Goal: Information Seeking & Learning: Check status

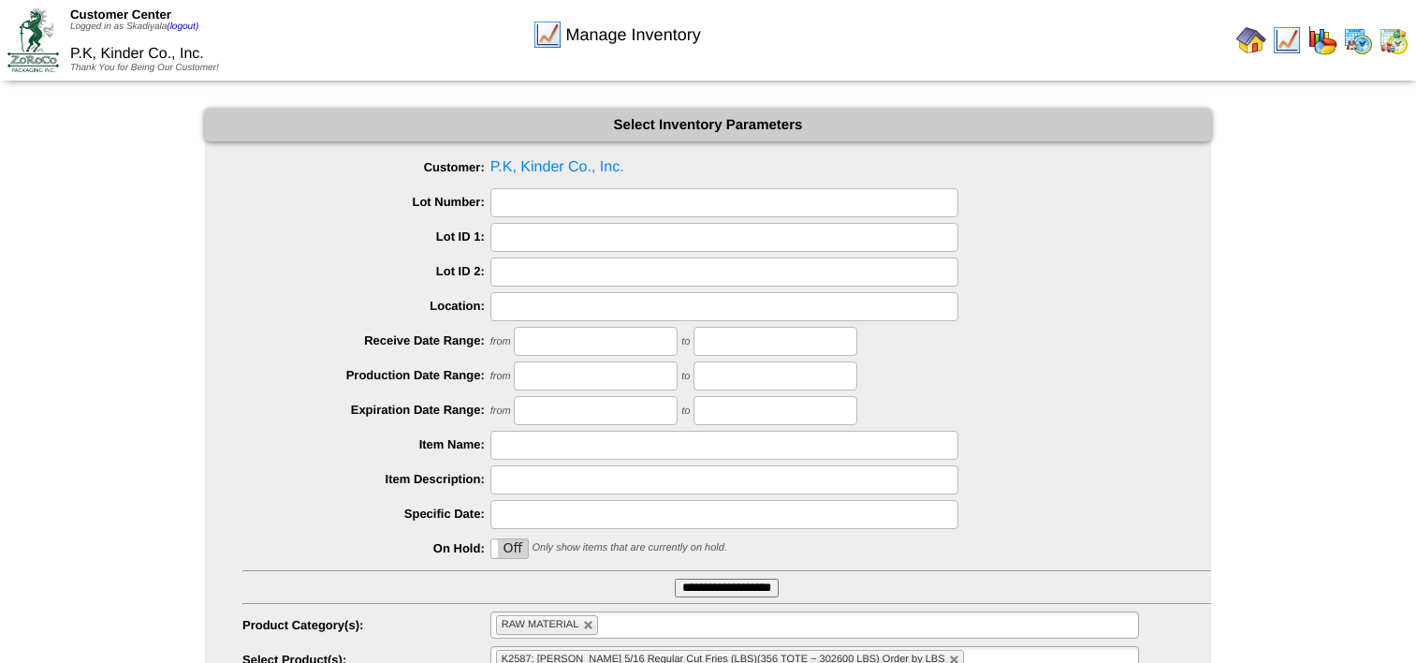
scroll to position [200, 0]
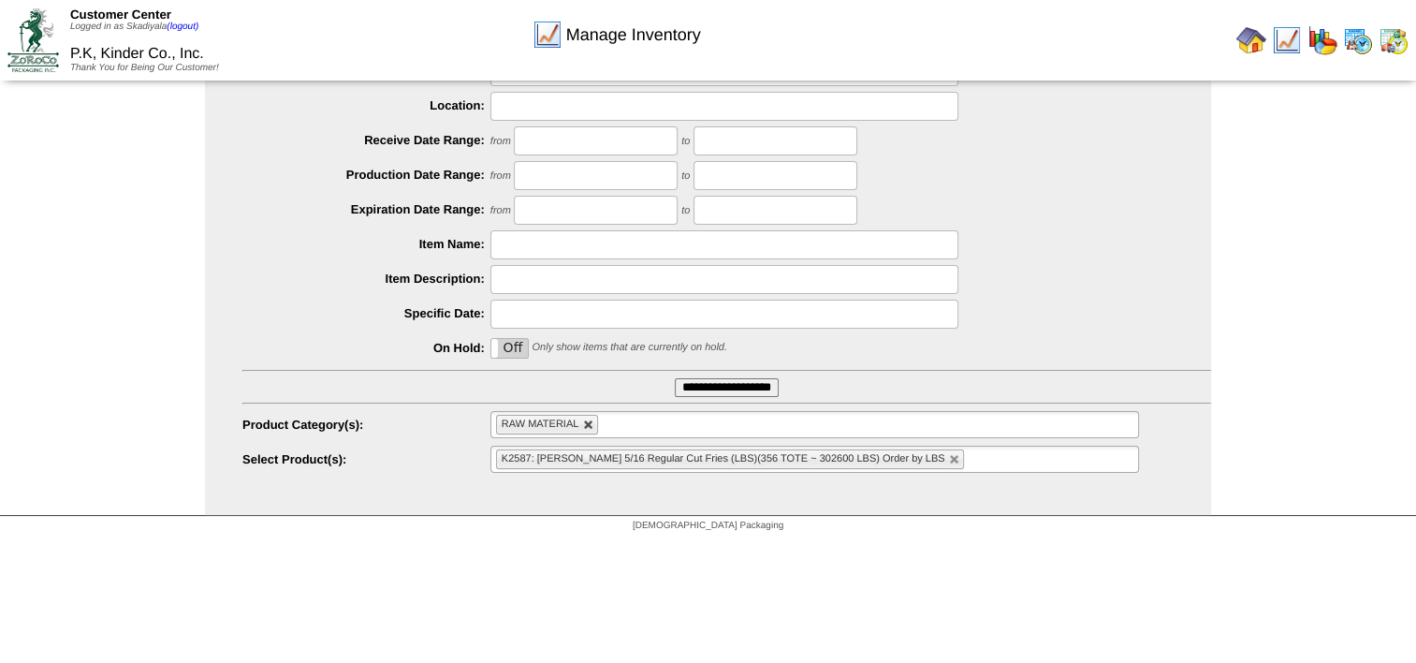
click at [587, 423] on link at bounding box center [588, 424] width 11 height 11
type input "**********"
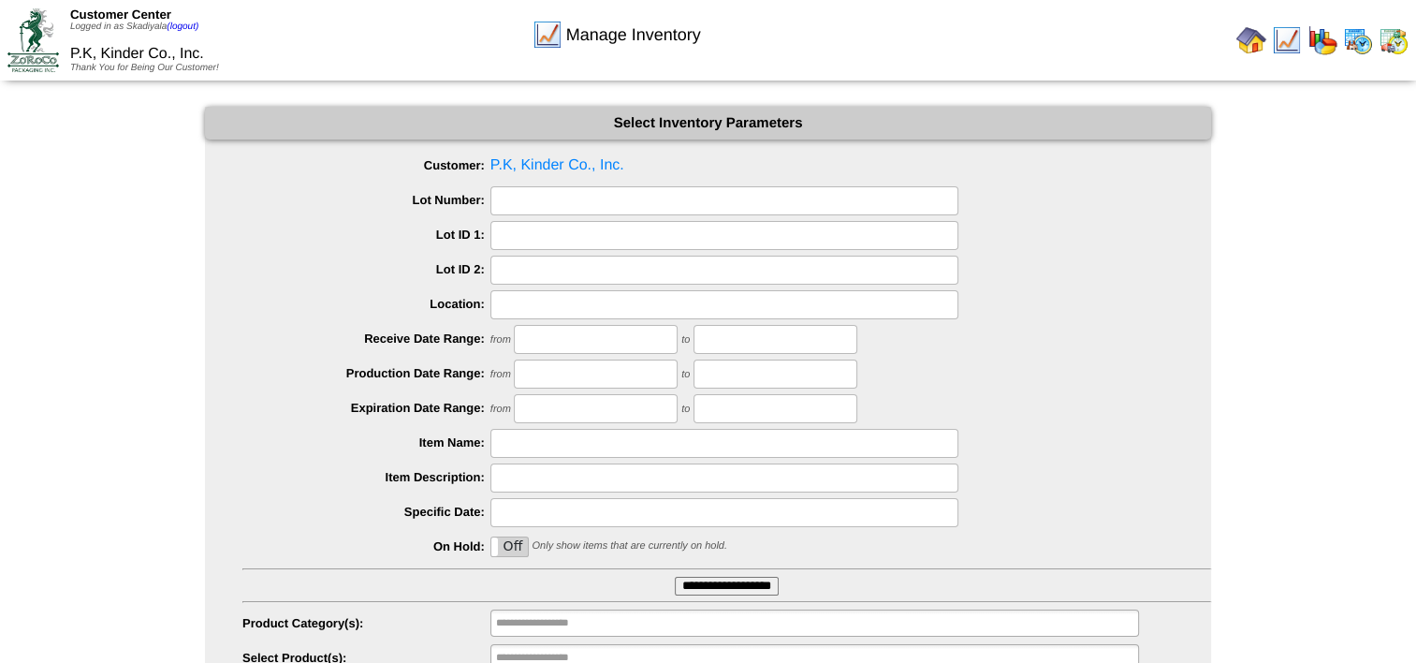
scroll to position [0, 0]
click at [1253, 43] on img at bounding box center [1252, 40] width 30 height 30
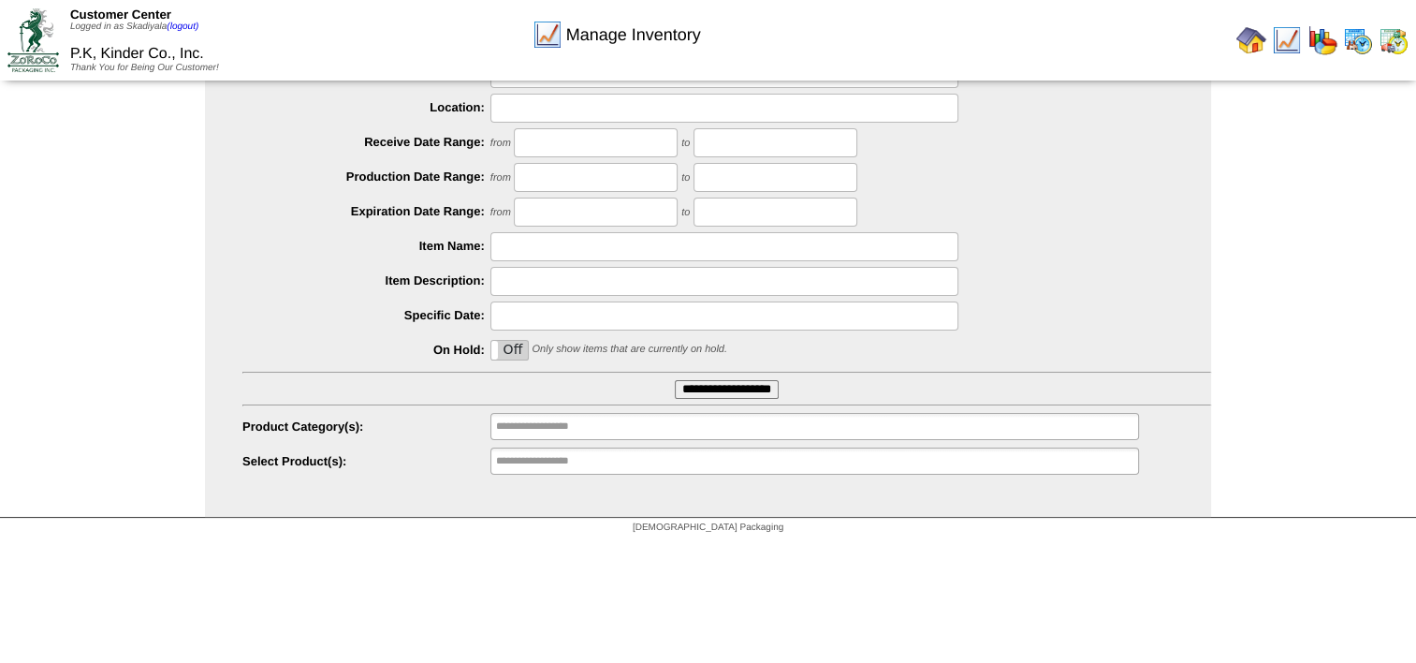
scroll to position [200, 0]
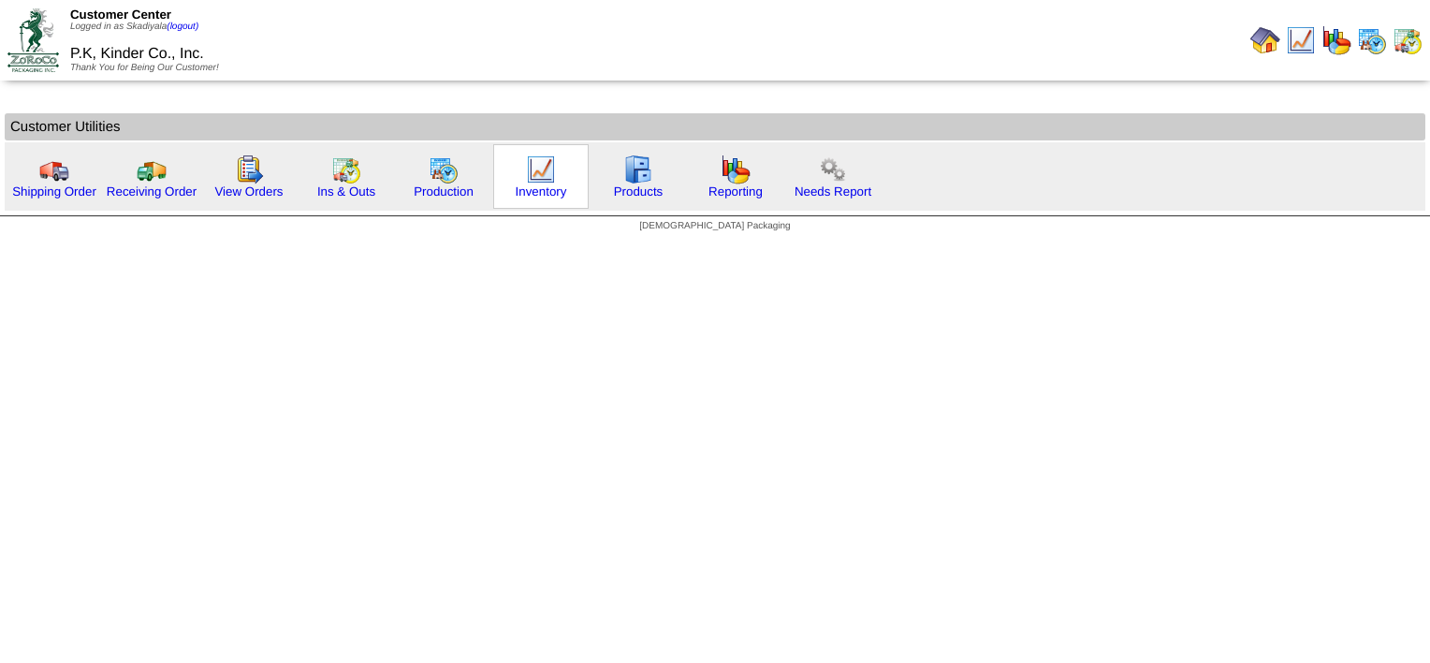
click at [550, 181] on div "Inventory" at bounding box center [540, 176] width 95 height 65
click at [544, 179] on img at bounding box center [541, 169] width 30 height 30
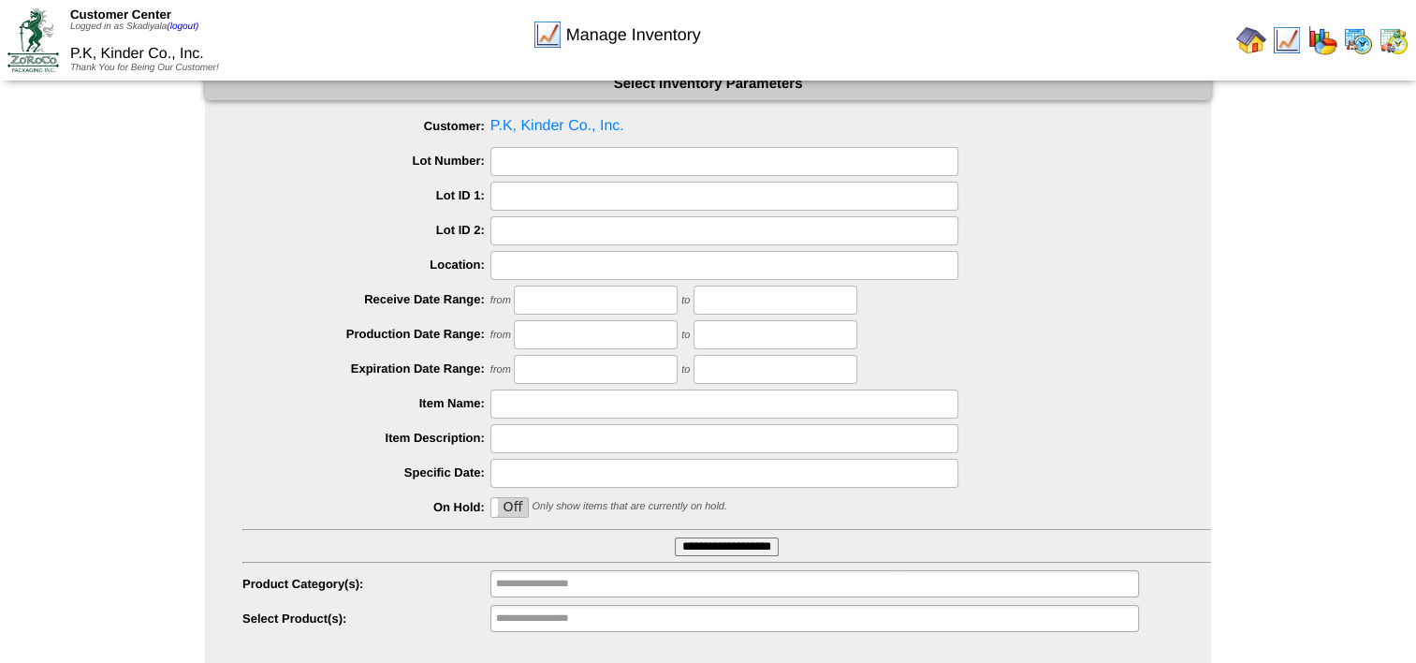
scroll to position [79, 0]
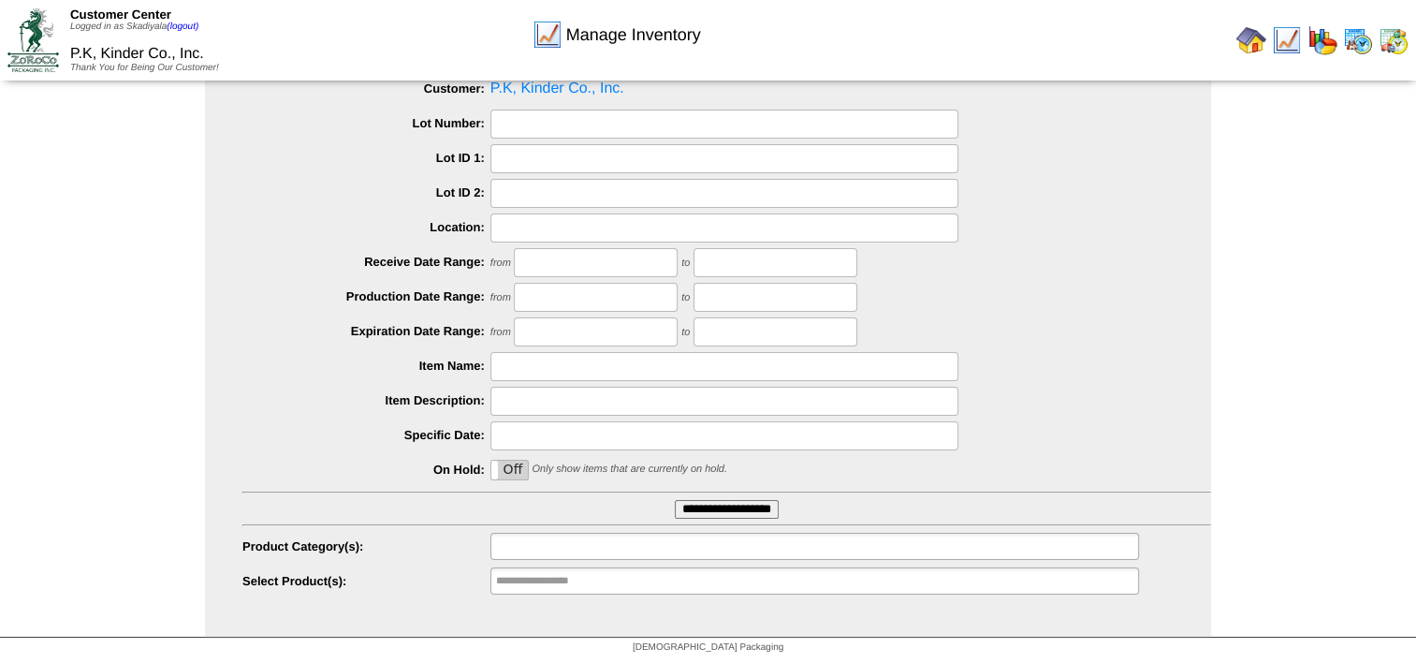
click at [617, 548] on ul at bounding box center [815, 546] width 649 height 27
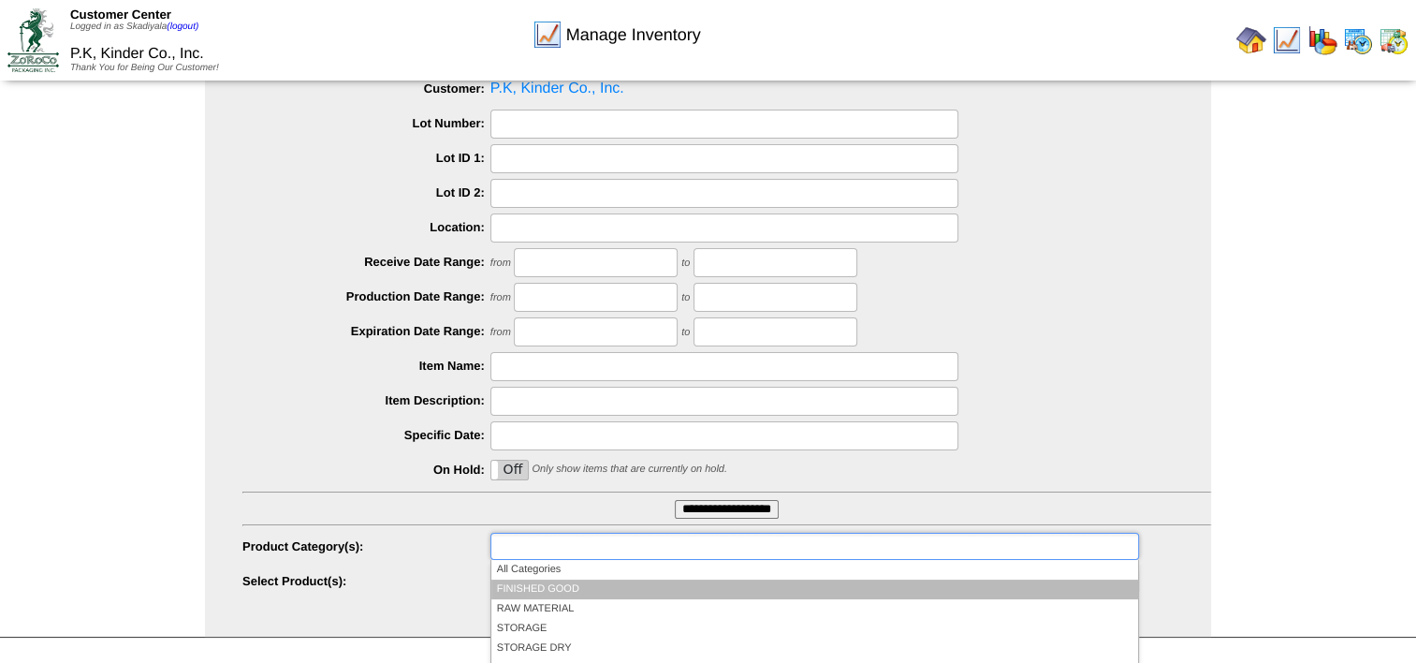
click at [584, 584] on li "FINISHED GOOD" at bounding box center [814, 589] width 647 height 20
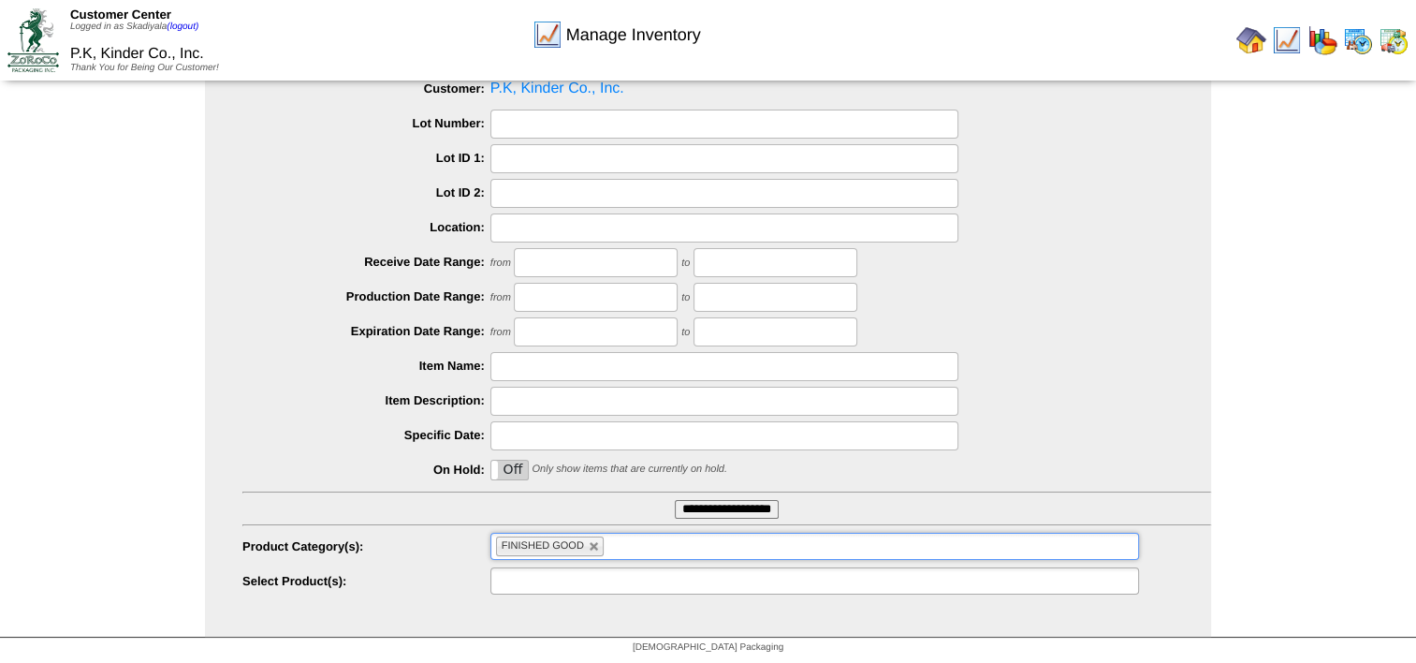
click at [735, 580] on ul at bounding box center [815, 580] width 649 height 27
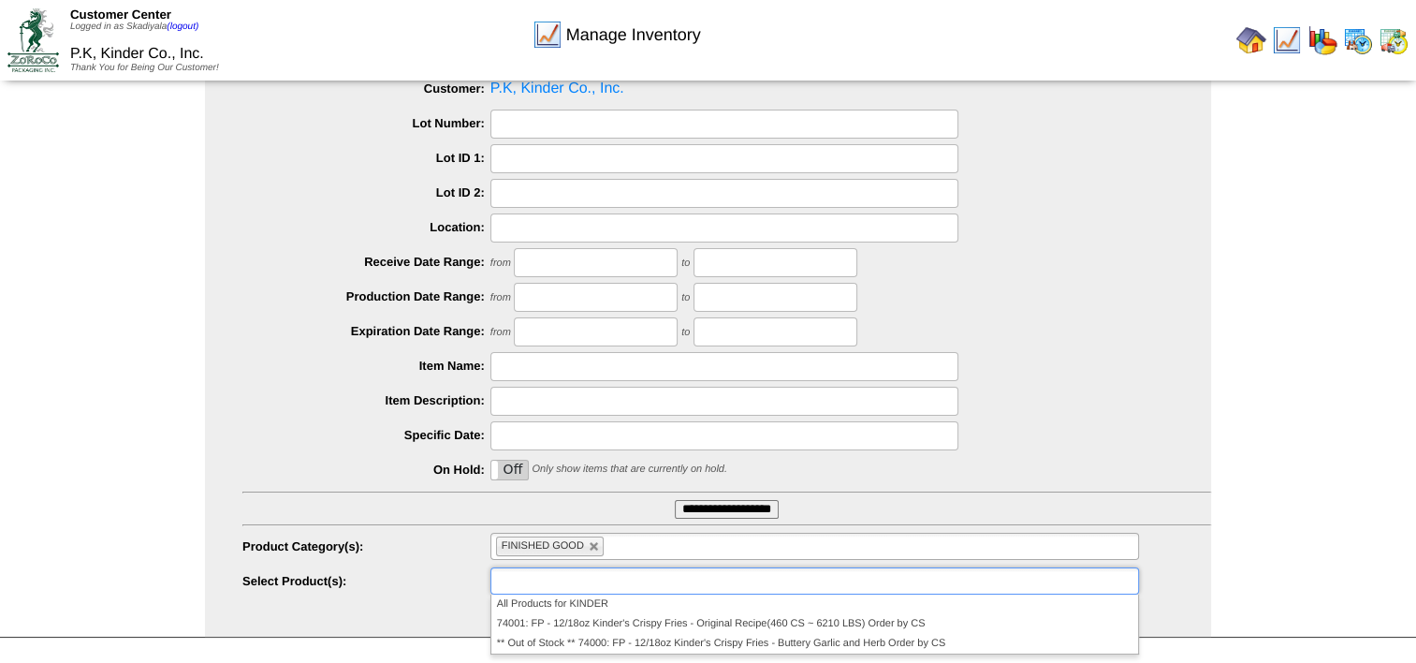
type input "**********"
click at [1282, 508] on div "Manage Inventory Select Inventory Parameters Customer: P.K, Kinder Co., Inc. Lo…" at bounding box center [708, 334] width 1416 height 608
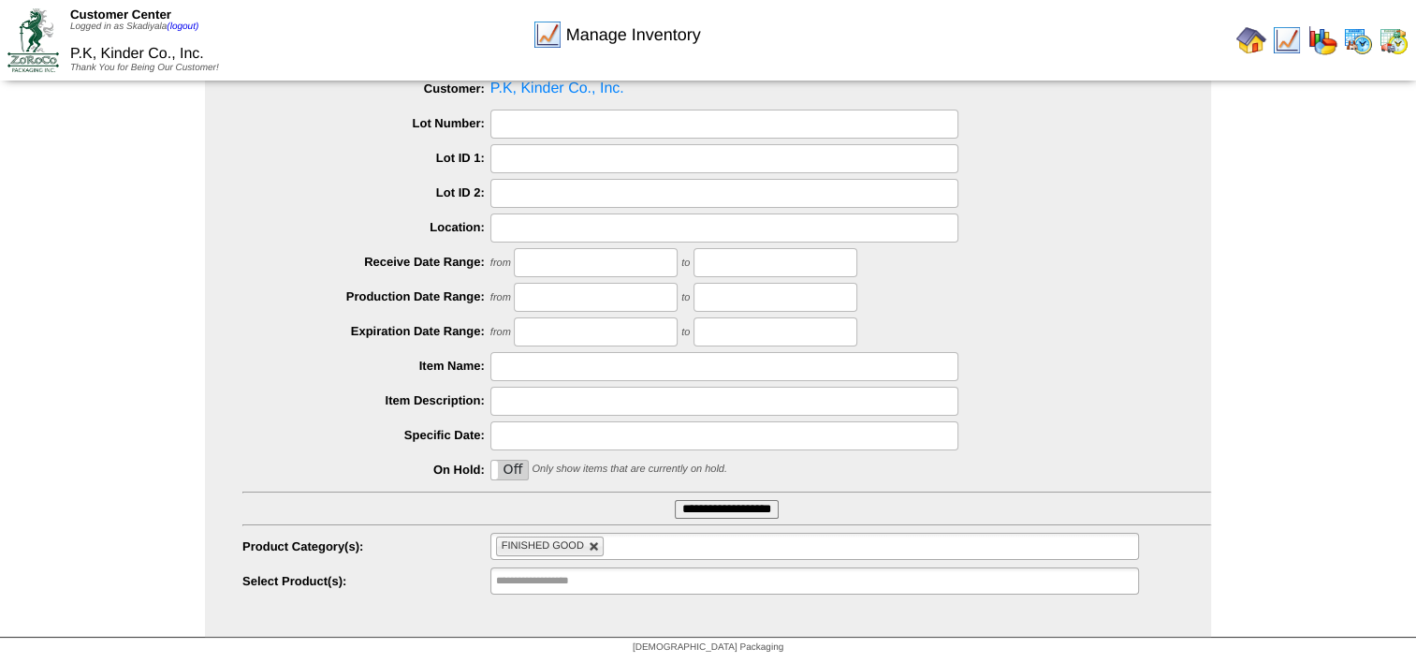
click at [593, 550] on link at bounding box center [594, 546] width 11 height 11
type input "**********"
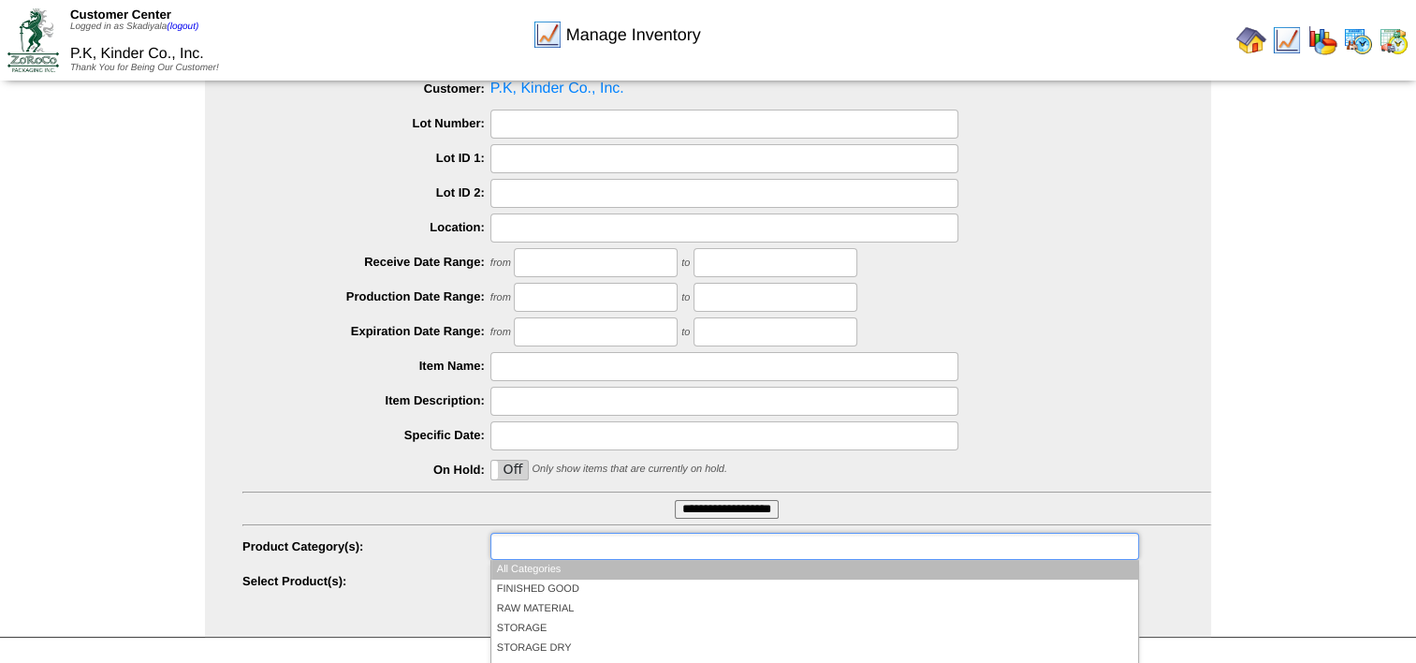
click at [634, 545] on ul at bounding box center [815, 546] width 649 height 27
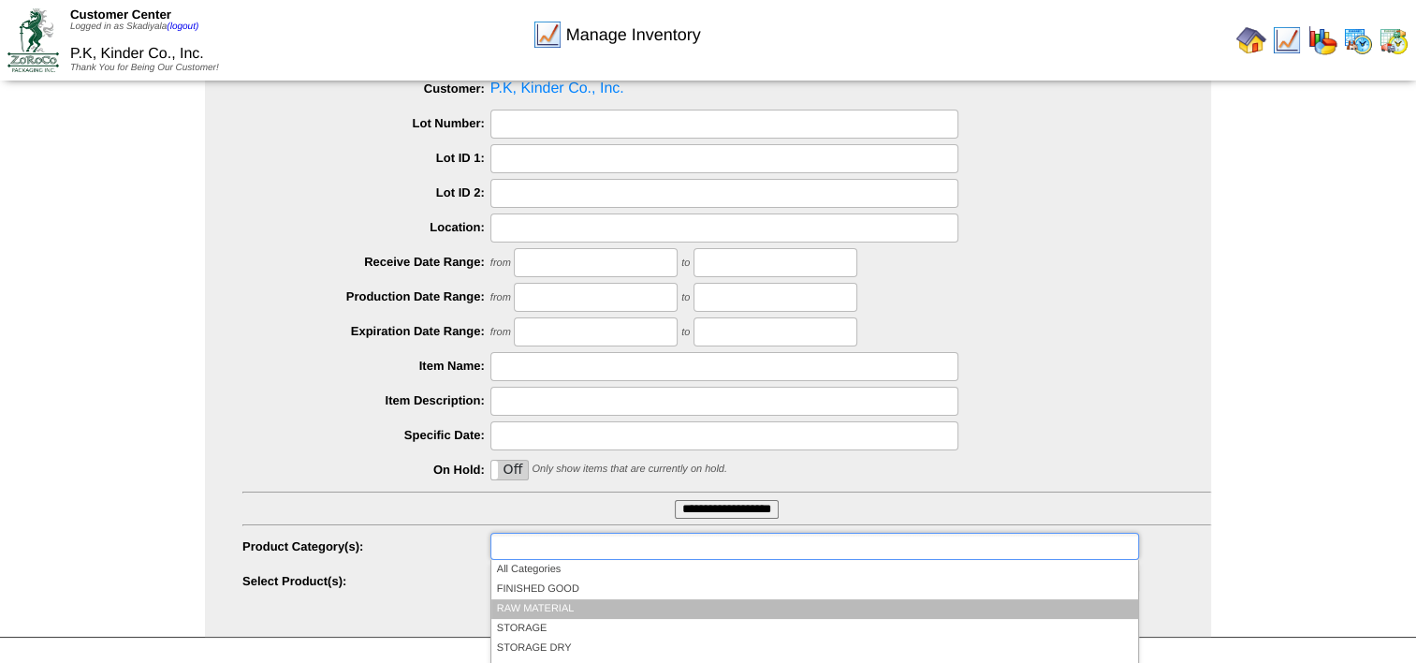
click at [603, 603] on li "RAW MATERIAL" at bounding box center [814, 609] width 647 height 20
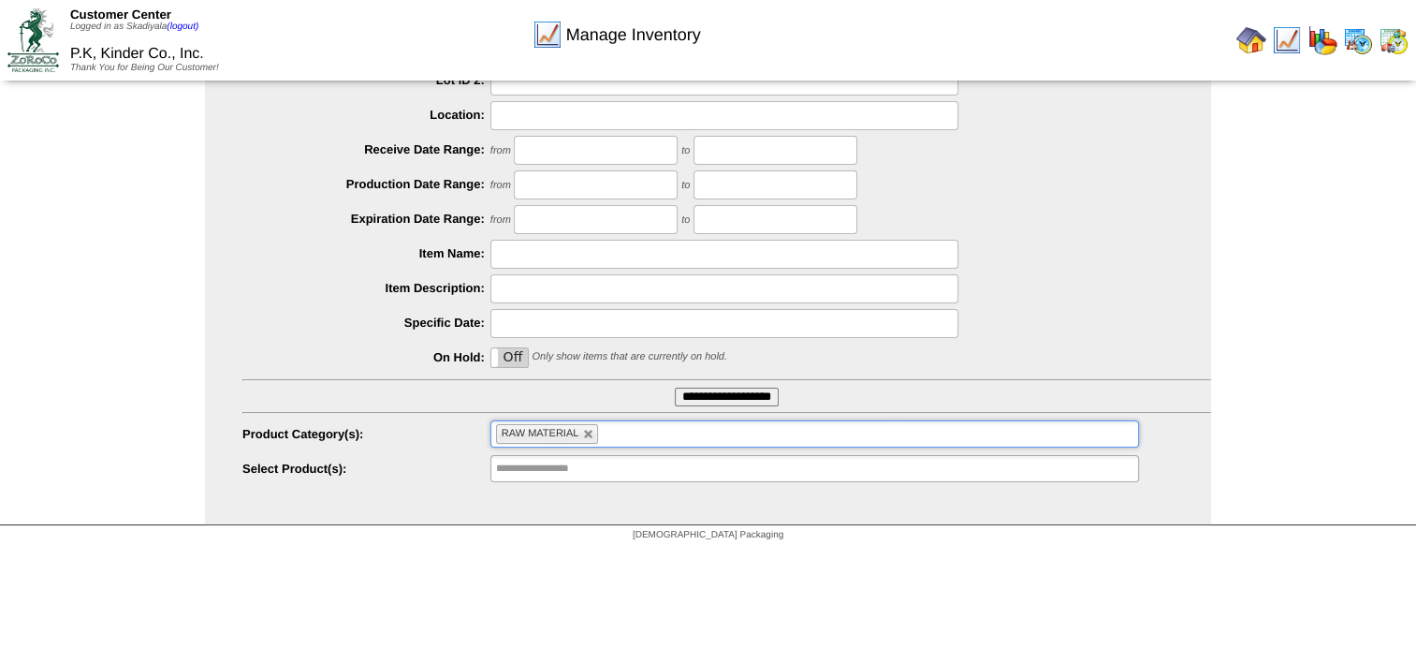
scroll to position [200, 0]
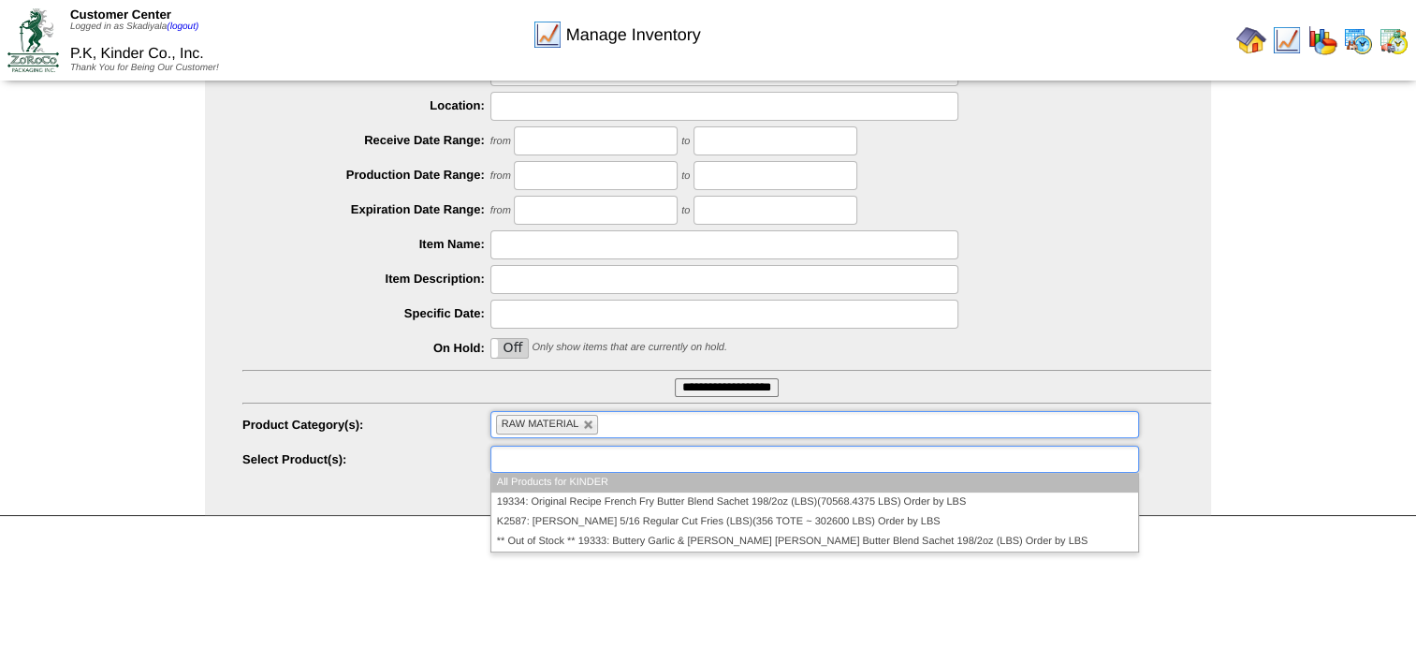
click at [714, 461] on ul at bounding box center [815, 459] width 649 height 27
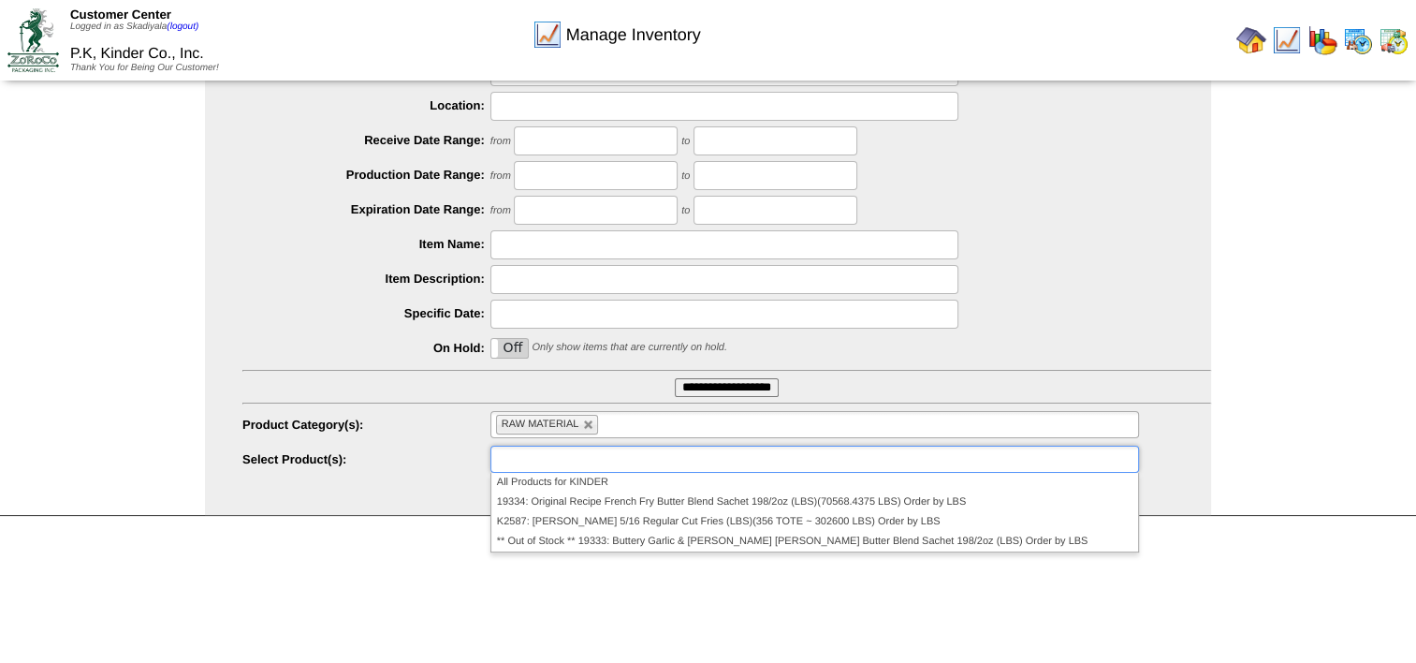
click at [445, 529] on div "[DEMOGRAPHIC_DATA] Packaging" at bounding box center [708, 528] width 1416 height 25
type input "**********"
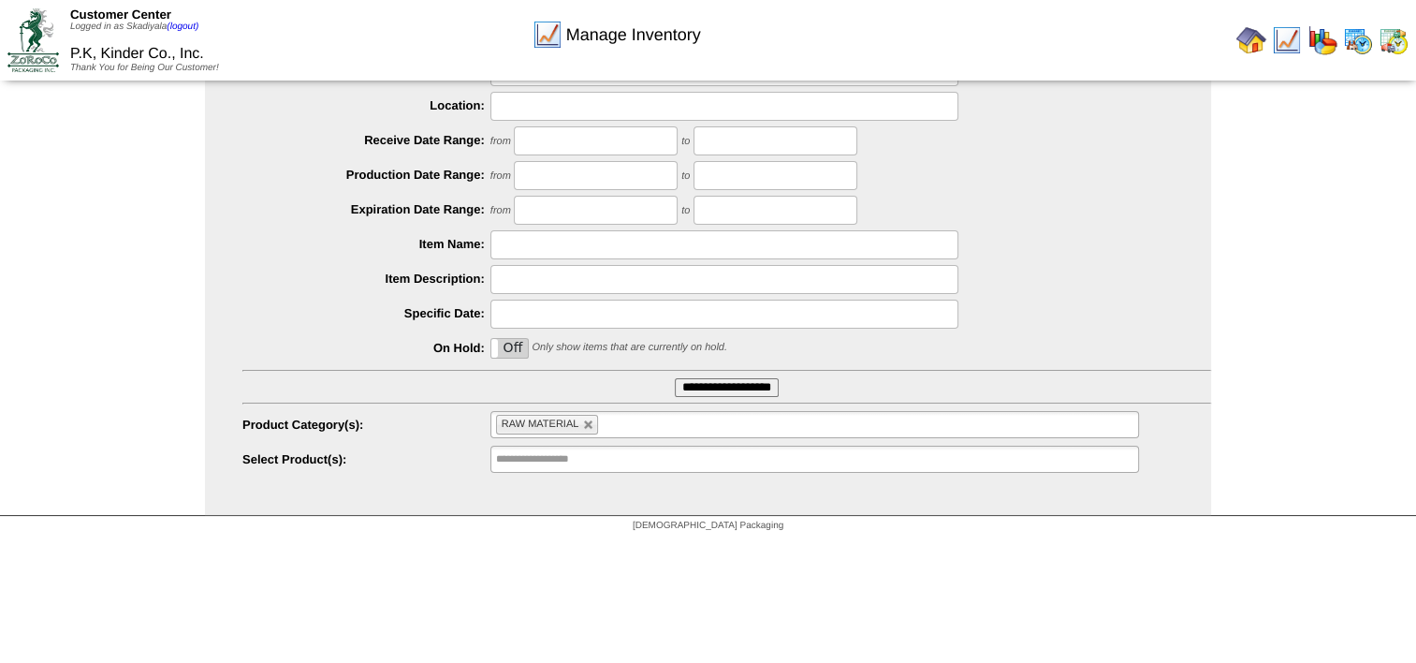
click at [584, 440] on ul "Customer: P.K, Kinder Co., Inc. Lot Number: Lot ID 1: Lot ID 2: Location: Recei…" at bounding box center [708, 213] width 1006 height 521
click at [592, 453] on input "text" at bounding box center [556, 458] width 120 height 23
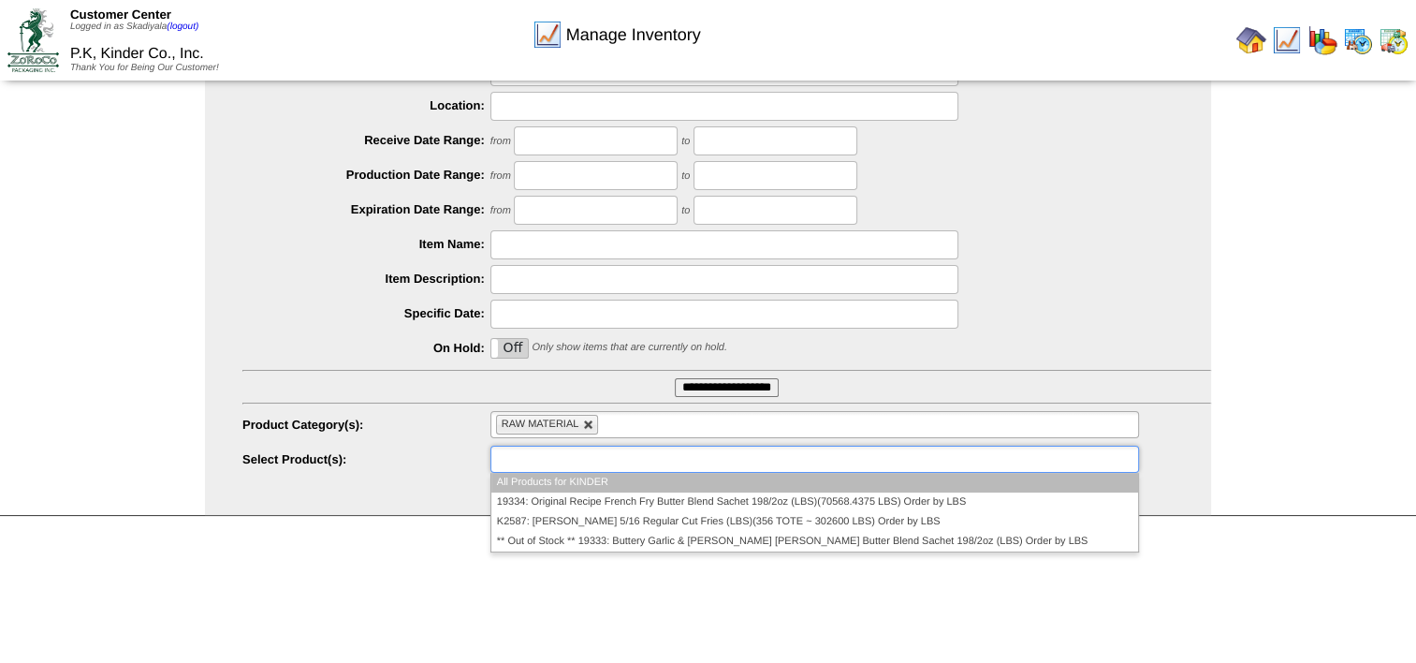
click at [591, 429] on link at bounding box center [588, 424] width 11 height 11
type input "**********"
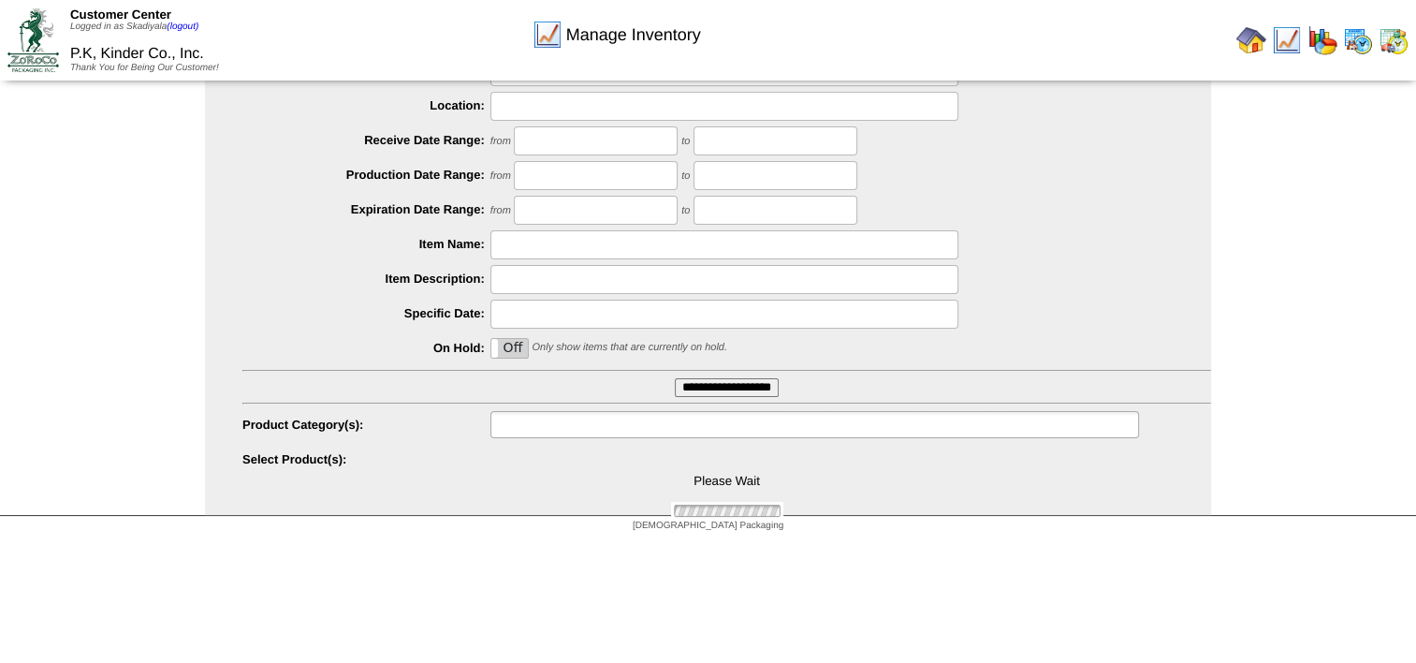
click at [591, 429] on input "text" at bounding box center [556, 424] width 120 height 23
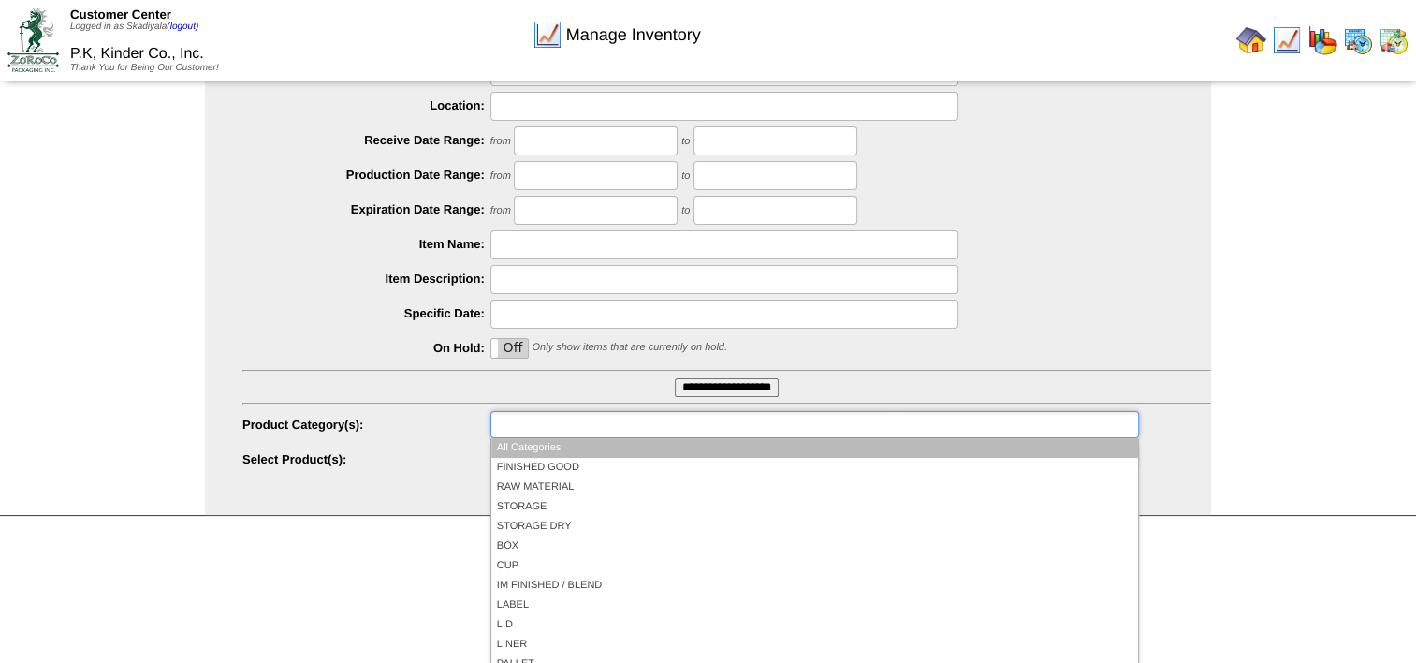
click at [591, 429] on input "text" at bounding box center [556, 424] width 120 height 23
click at [1347, 429] on div "Manage Inventory Select Inventory Parameters Customer: P.K, Kinder Co., Inc. Lo…" at bounding box center [708, 212] width 1416 height 608
type input "**********"
click at [555, 421] on input "text" at bounding box center [556, 424] width 120 height 23
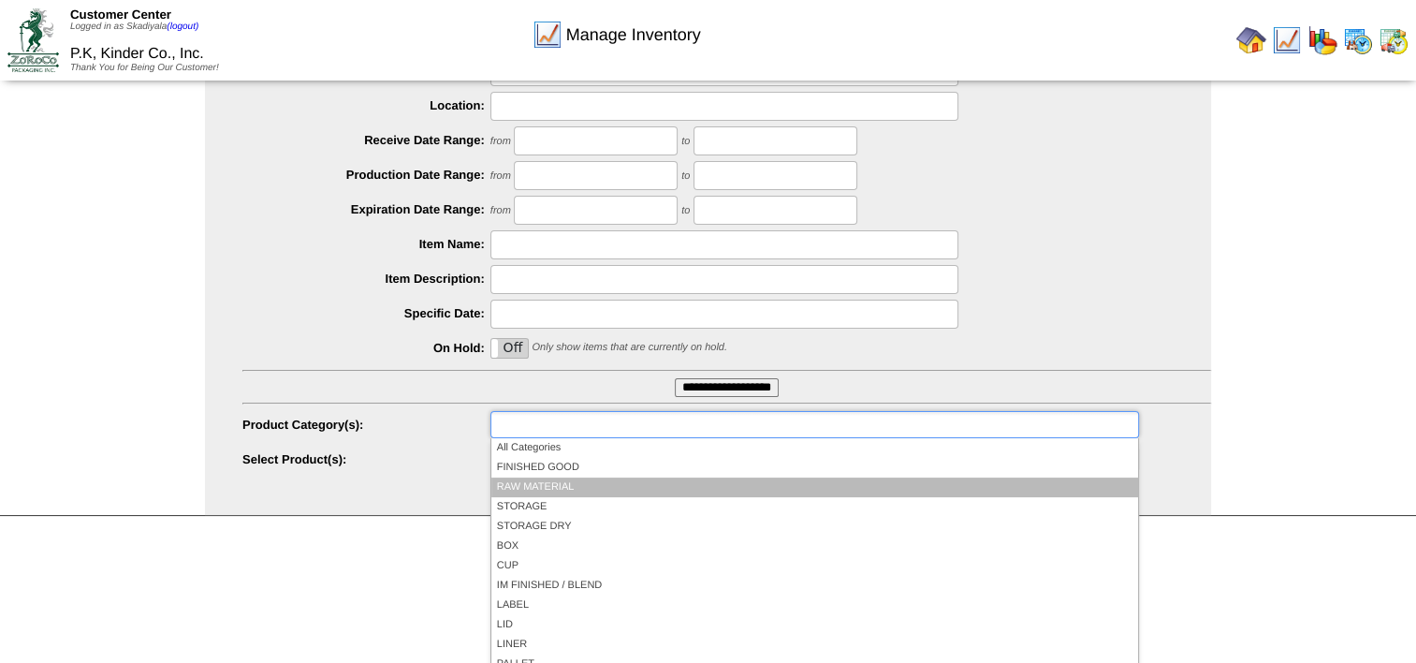
click at [557, 485] on li "RAW MATERIAL" at bounding box center [814, 487] width 647 height 20
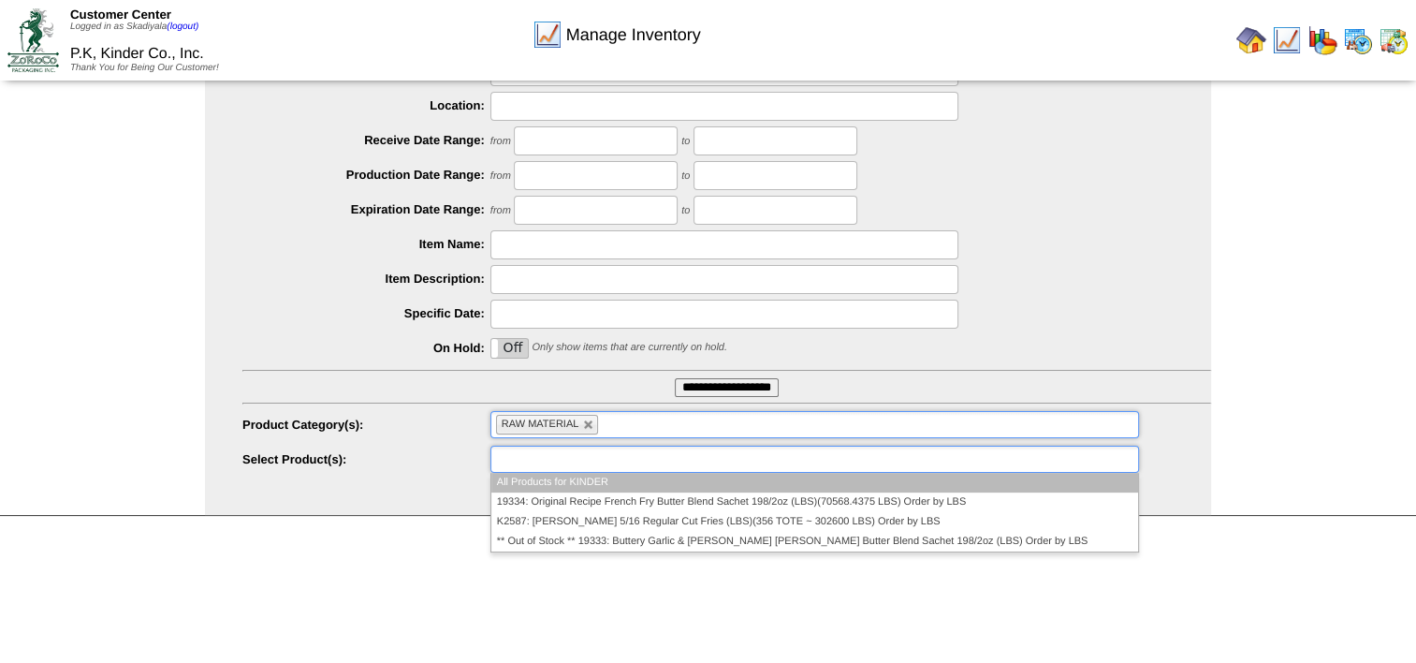
click at [692, 457] on ul at bounding box center [815, 459] width 649 height 27
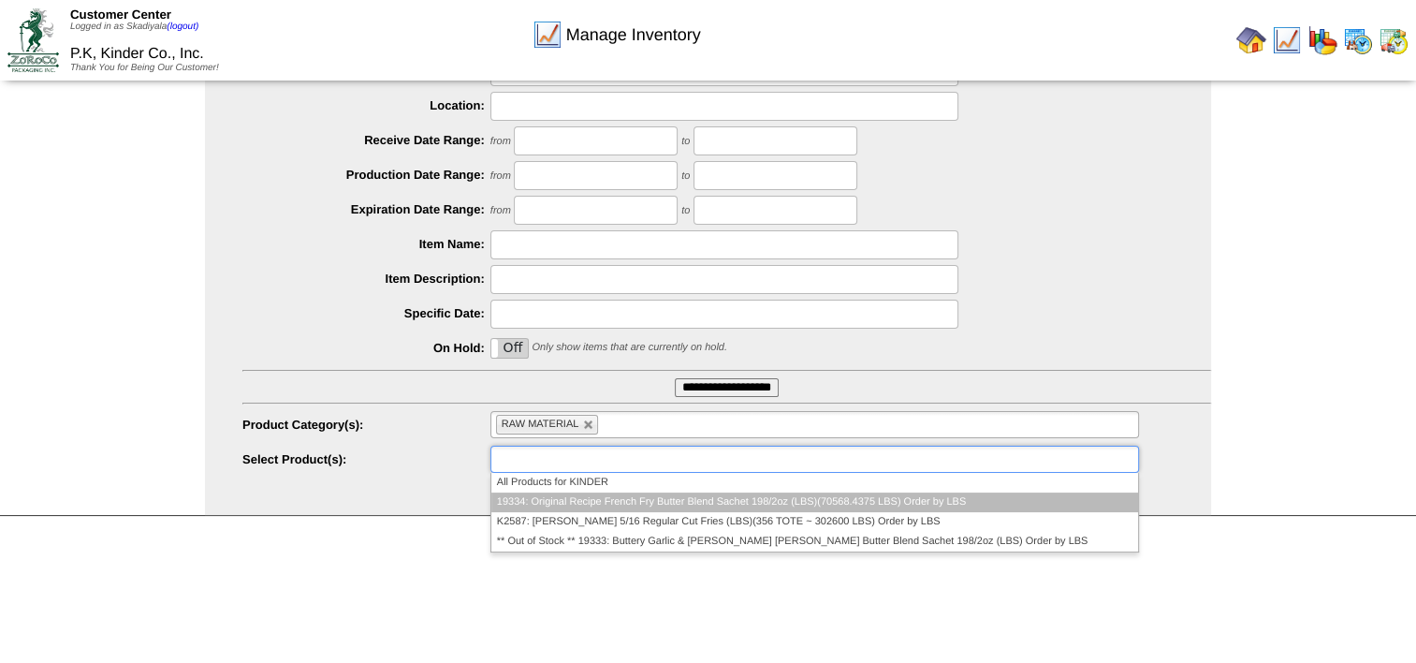
click at [691, 495] on li "19334: Original Recipe French Fry Butter Blend Sachet 198/2oz (LBS)(70568.4375 …" at bounding box center [814, 502] width 647 height 20
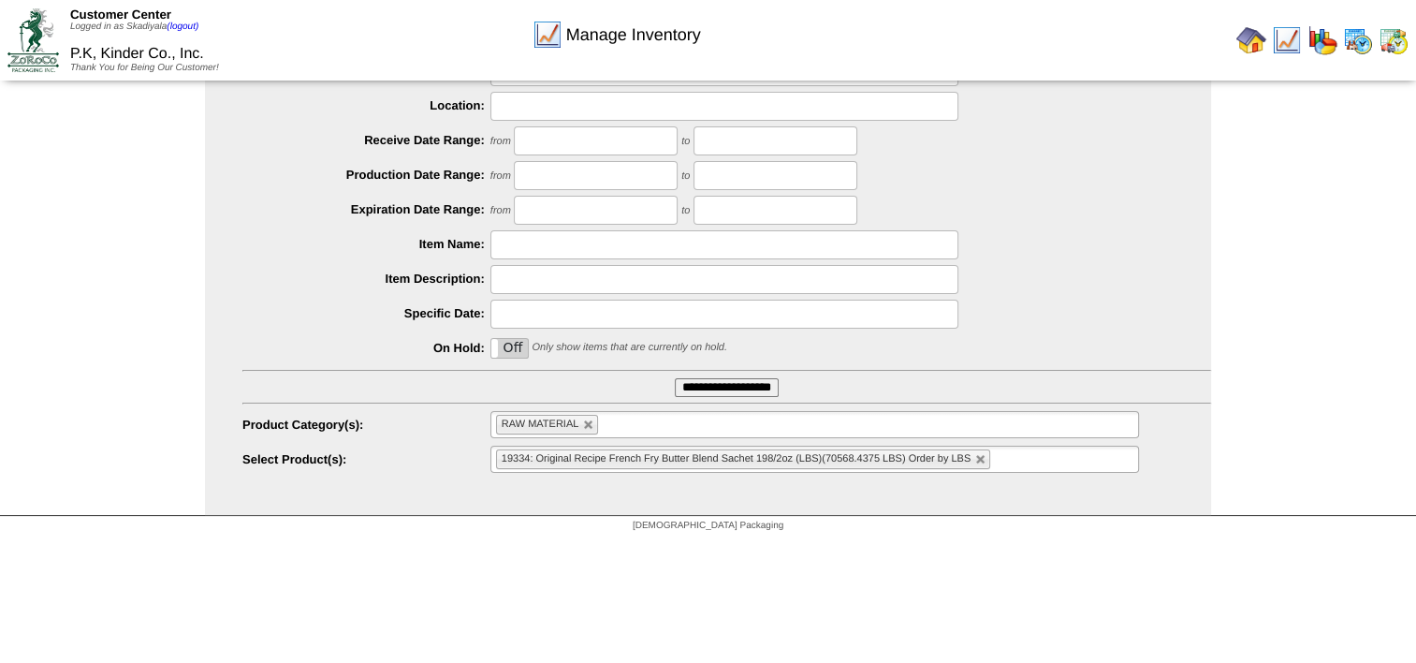
click at [1018, 464] on ul "19334: Original Recipe French Fry Butter Blend Sachet 198/2oz (LBS)(70568.4375 …" at bounding box center [815, 459] width 649 height 27
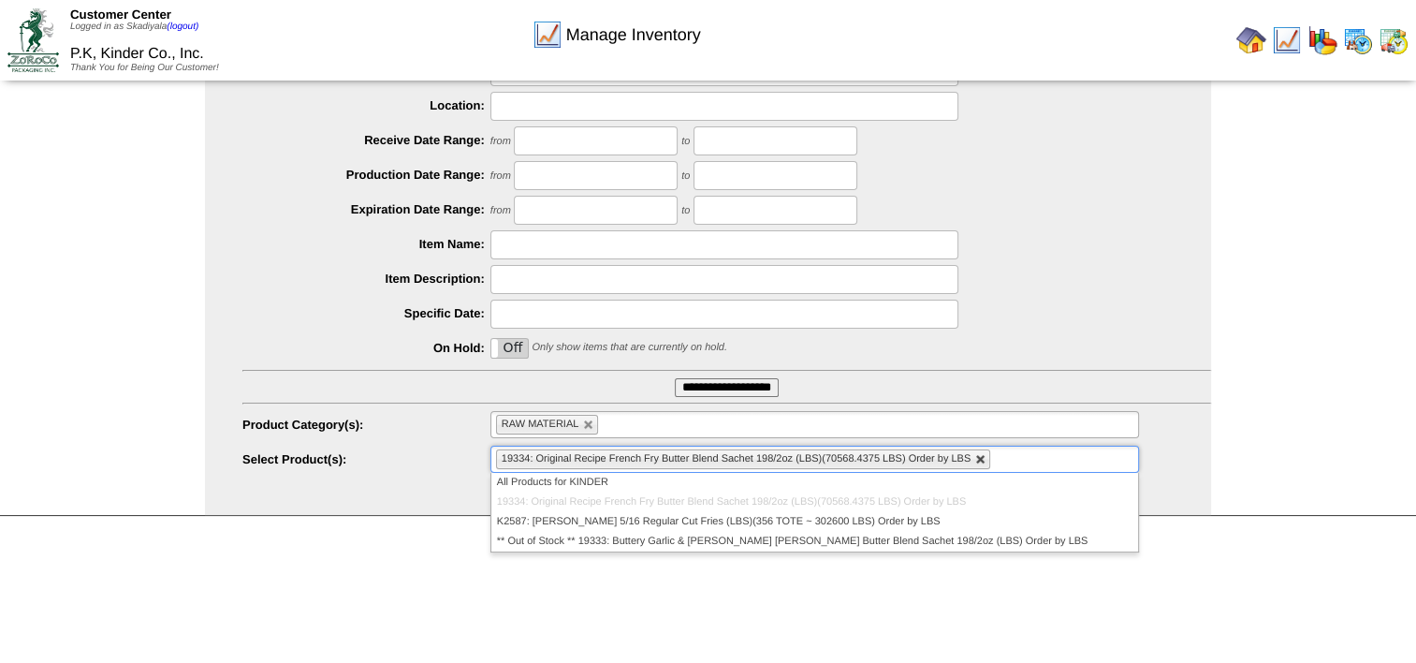
click at [979, 456] on link at bounding box center [980, 459] width 11 height 11
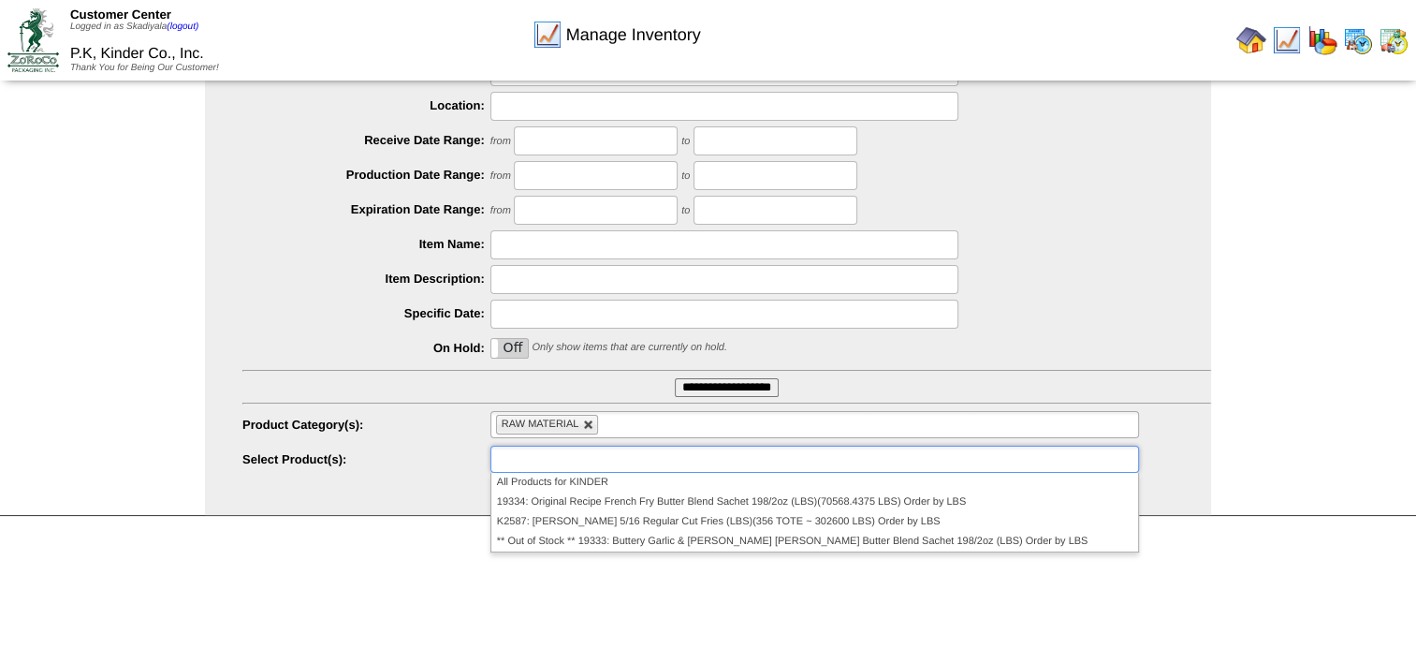
click at [585, 425] on link at bounding box center [588, 424] width 11 height 11
type input "**********"
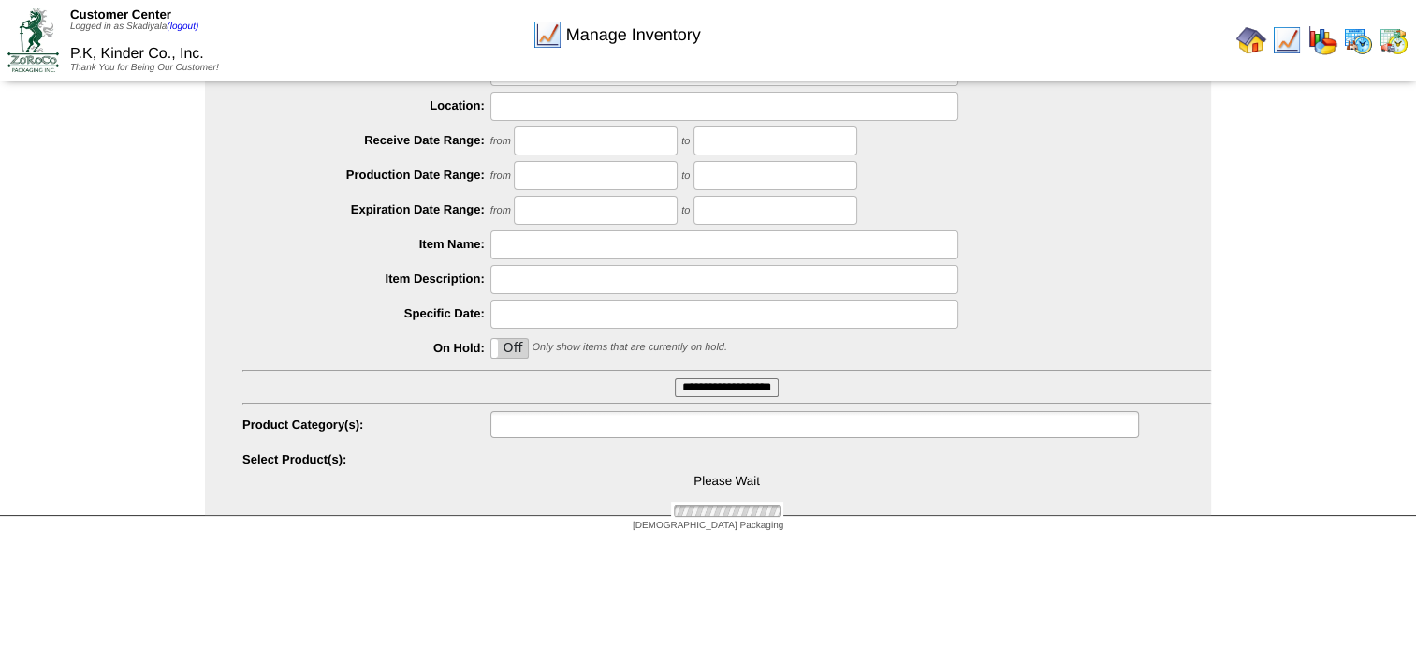
click at [593, 426] on input "text" at bounding box center [556, 424] width 120 height 23
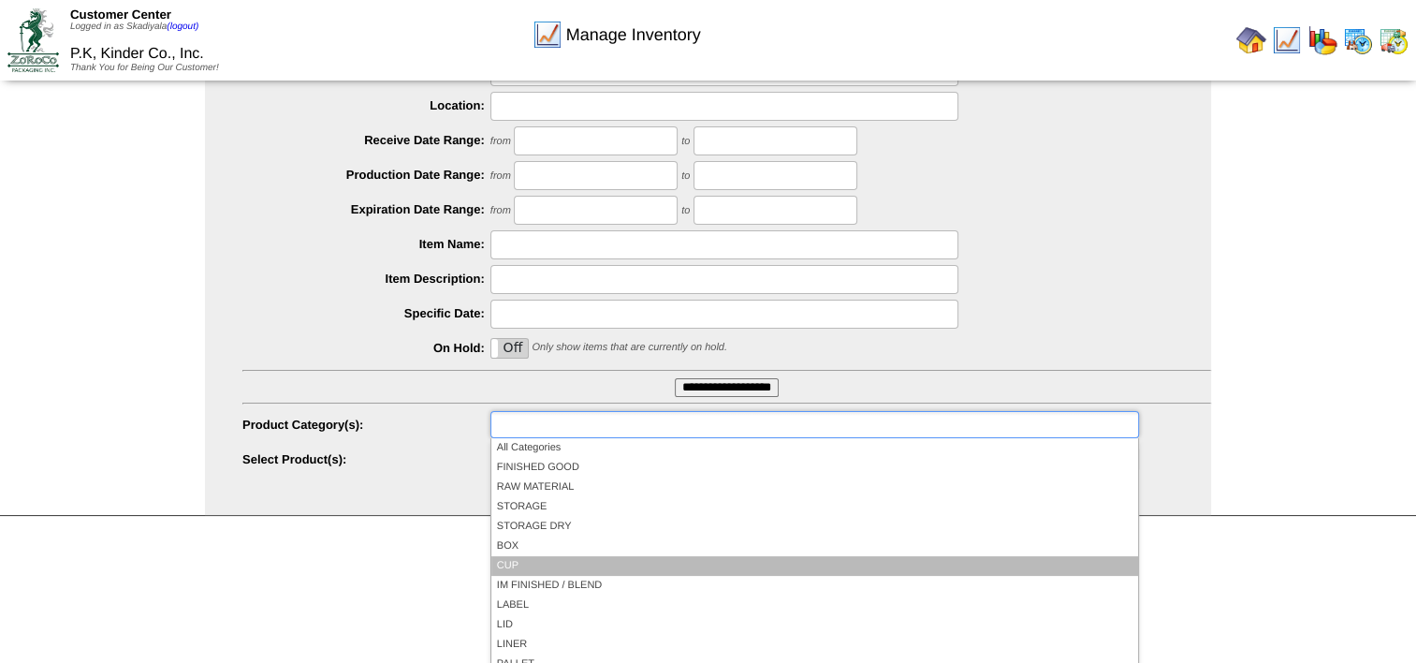
scroll to position [109, 0]
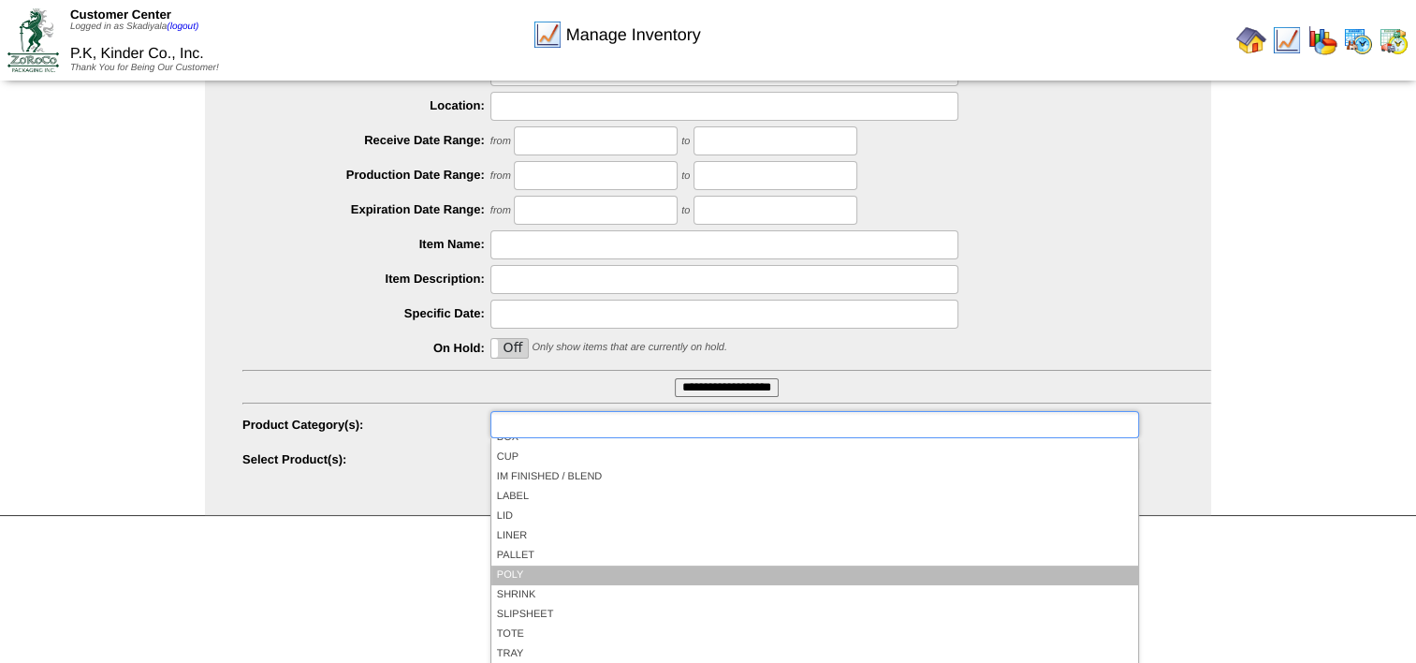
click at [557, 567] on li "POLY" at bounding box center [814, 575] width 647 height 20
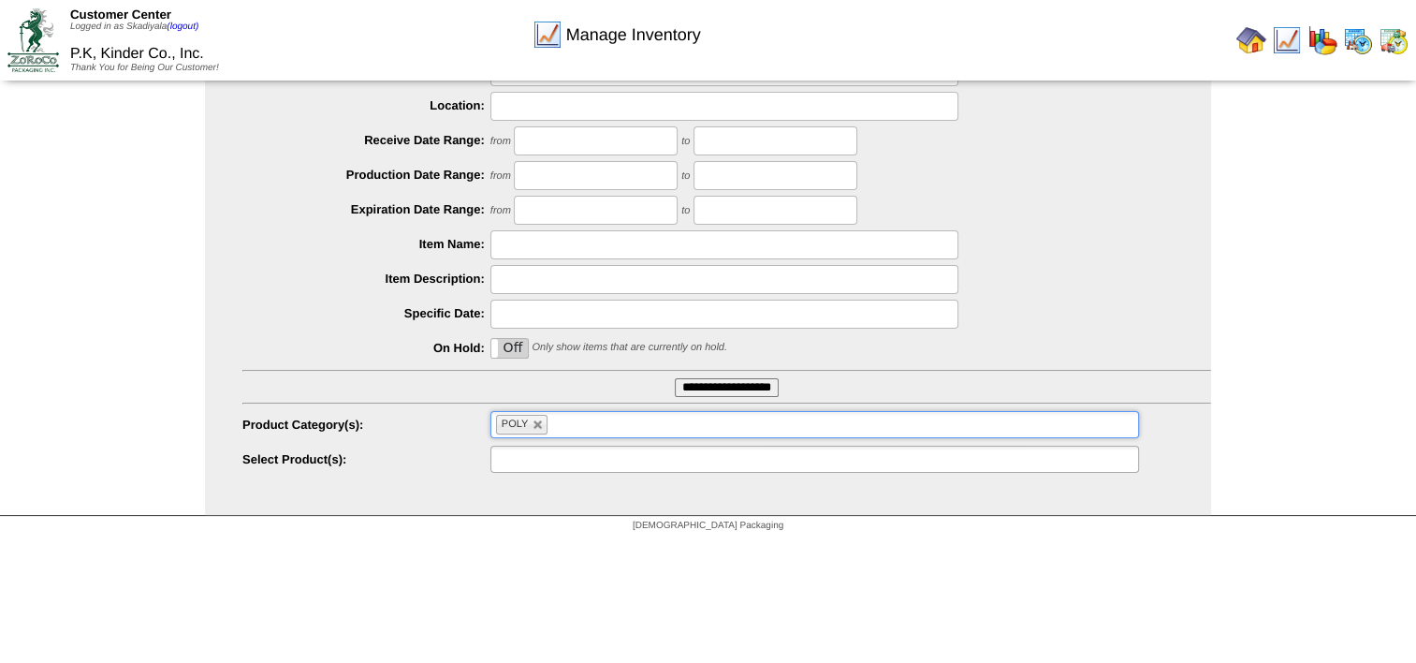
click at [825, 460] on ul at bounding box center [815, 459] width 649 height 27
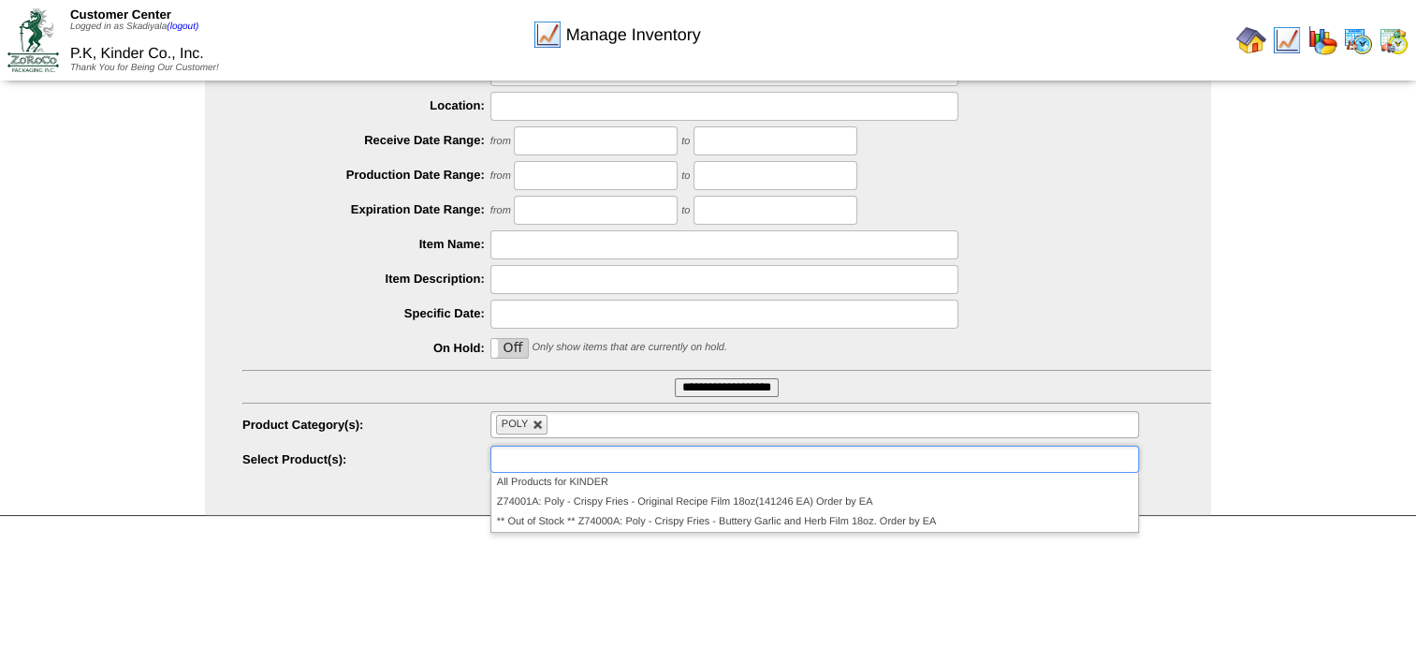
click at [540, 425] on link at bounding box center [538, 424] width 11 height 11
type input "**********"
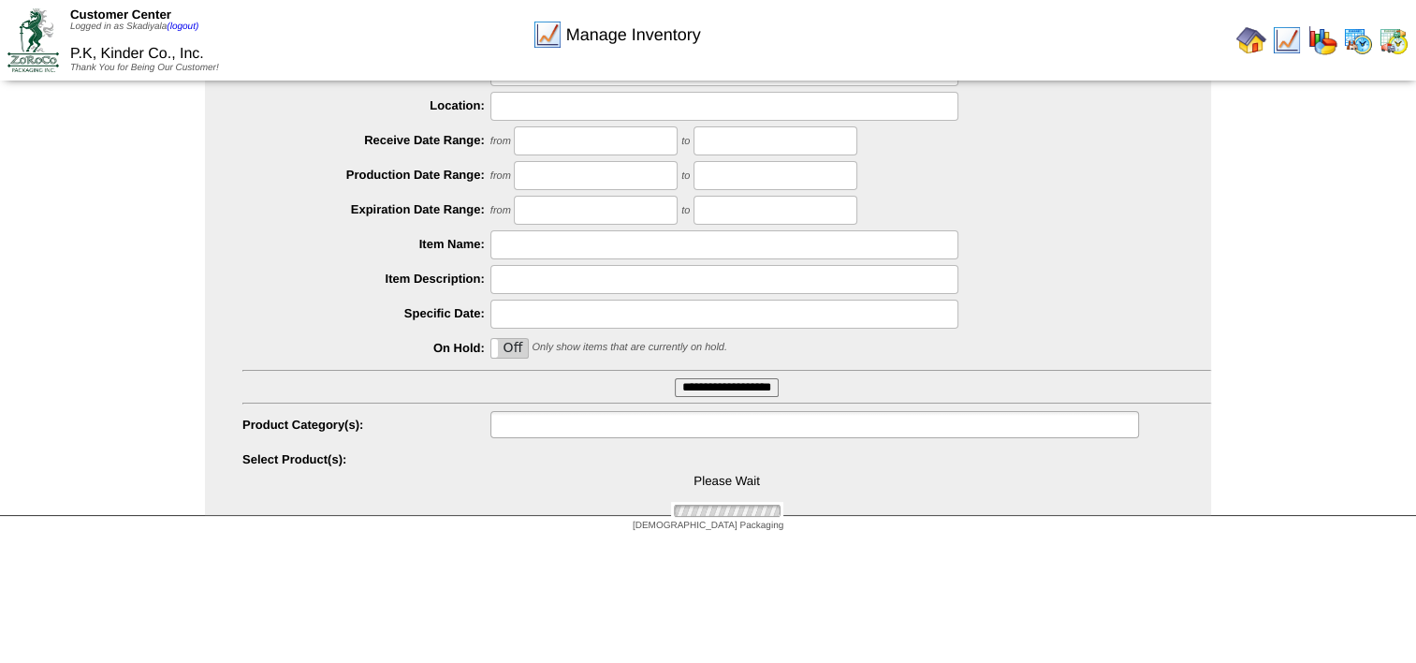
click at [553, 425] on input "text" at bounding box center [556, 424] width 120 height 23
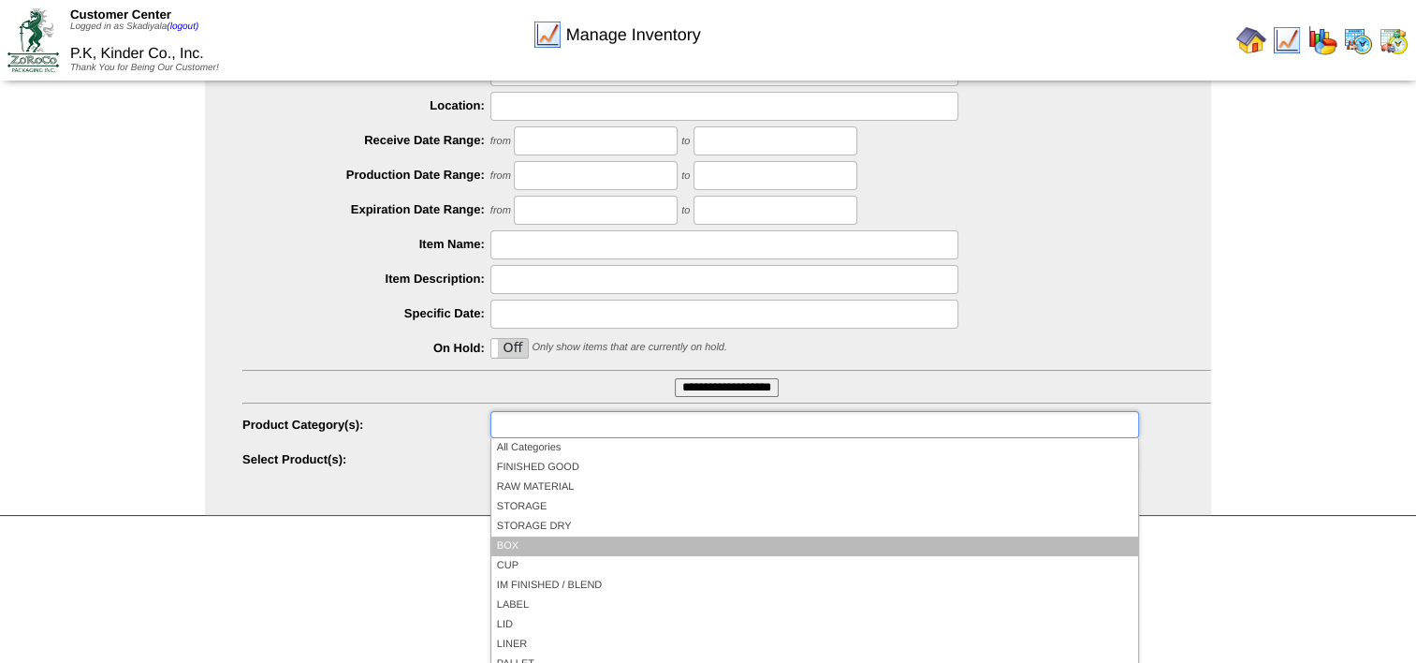
click at [584, 545] on li "BOX" at bounding box center [814, 546] width 647 height 20
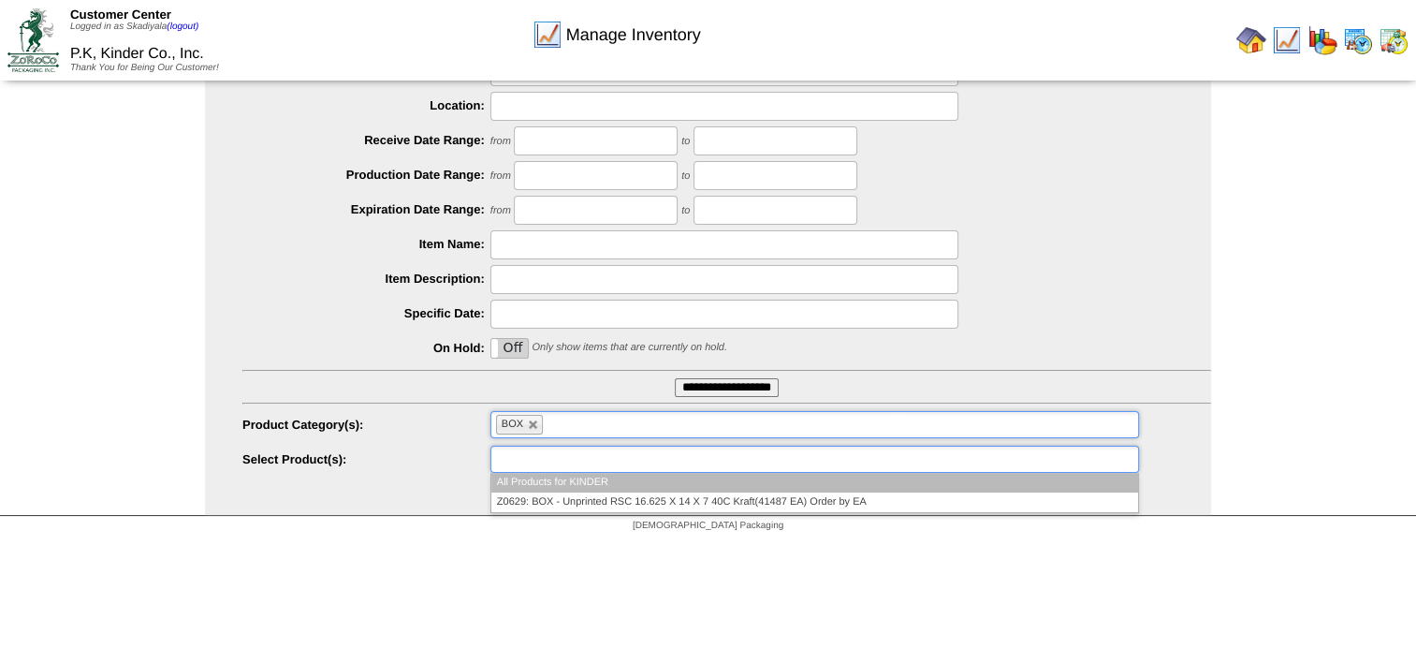
click at [723, 463] on ul at bounding box center [815, 459] width 649 height 27
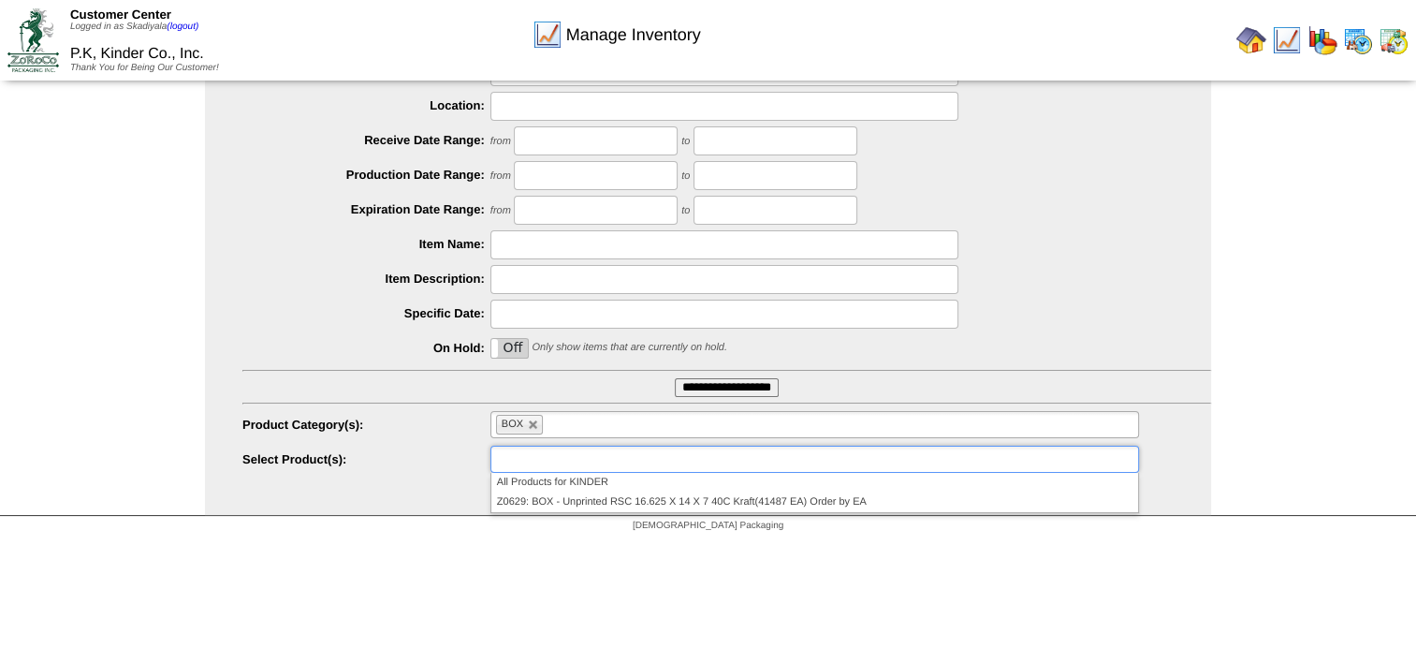
click at [786, 541] on html "Customer Center Logged in as Skadiyala (logout) P.K, Kinder Co., Inc. Thank You…" at bounding box center [708, 170] width 1416 height 741
type input "**********"
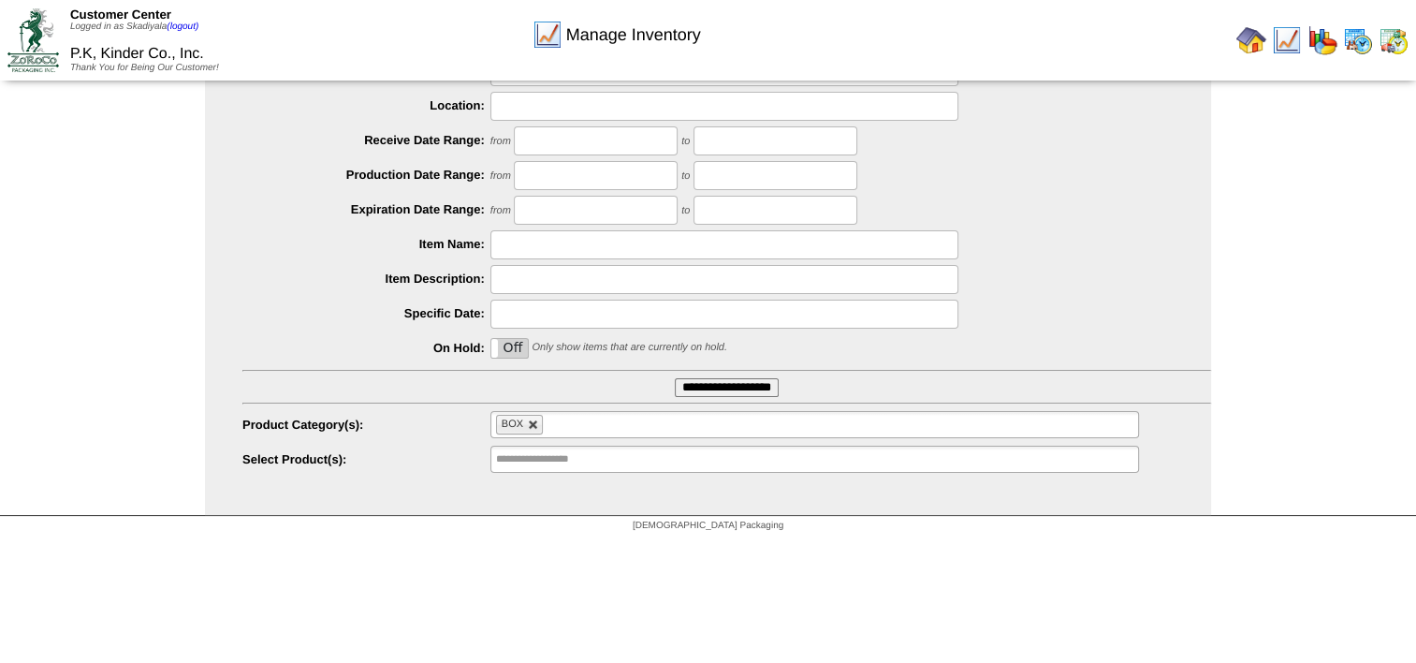
click at [536, 424] on link at bounding box center [533, 424] width 11 height 11
type input "**********"
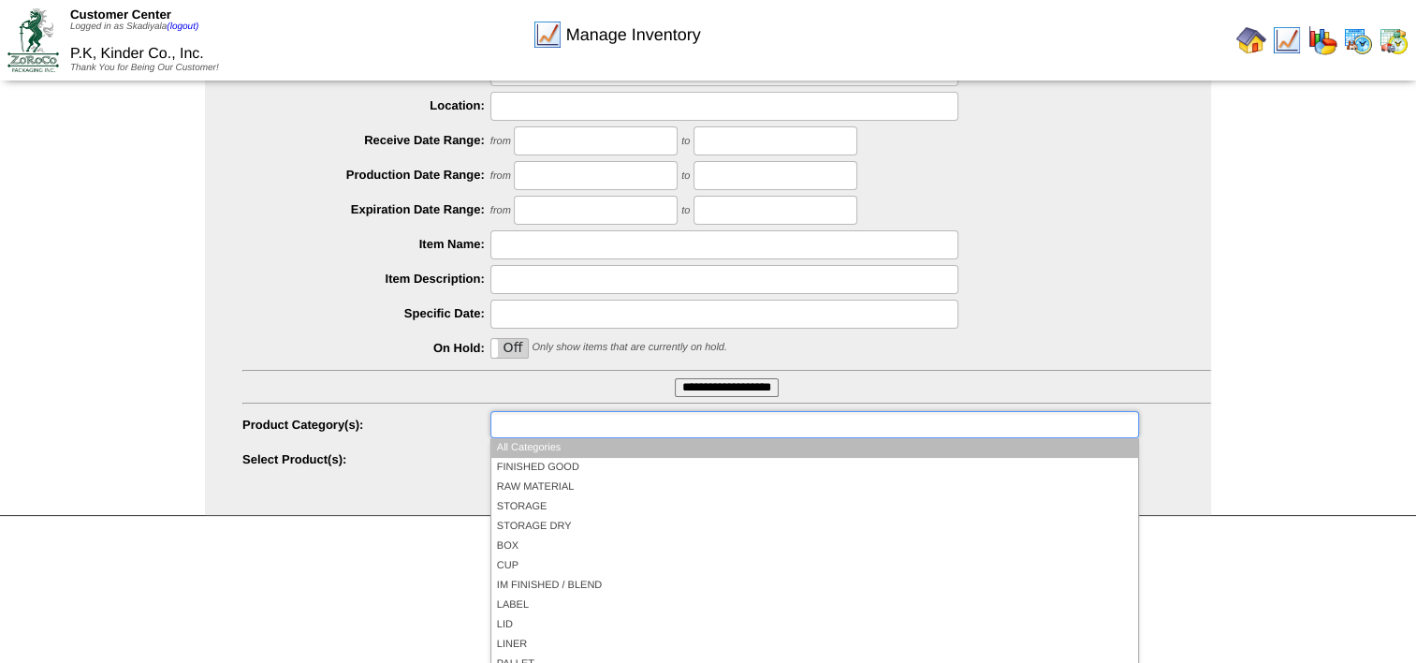
click at [565, 422] on input "text" at bounding box center [556, 424] width 120 height 23
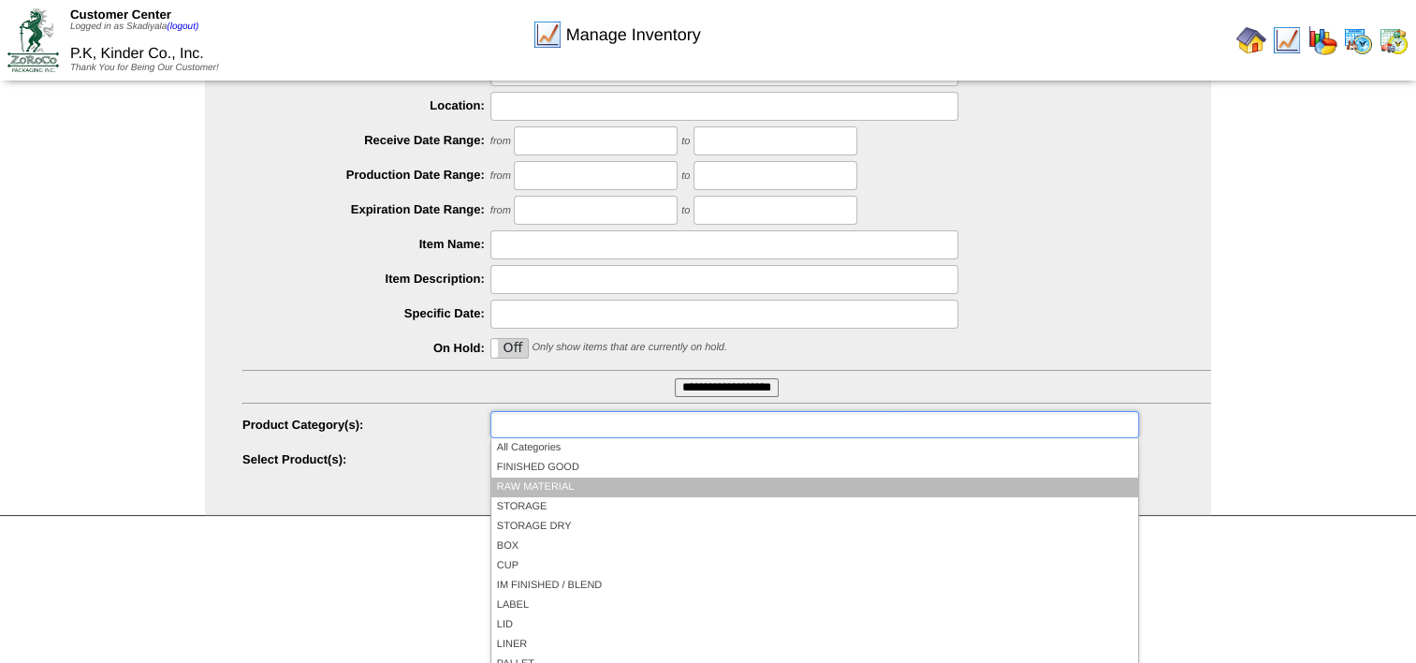
click at [564, 484] on li "RAW MATERIAL" at bounding box center [814, 487] width 647 height 20
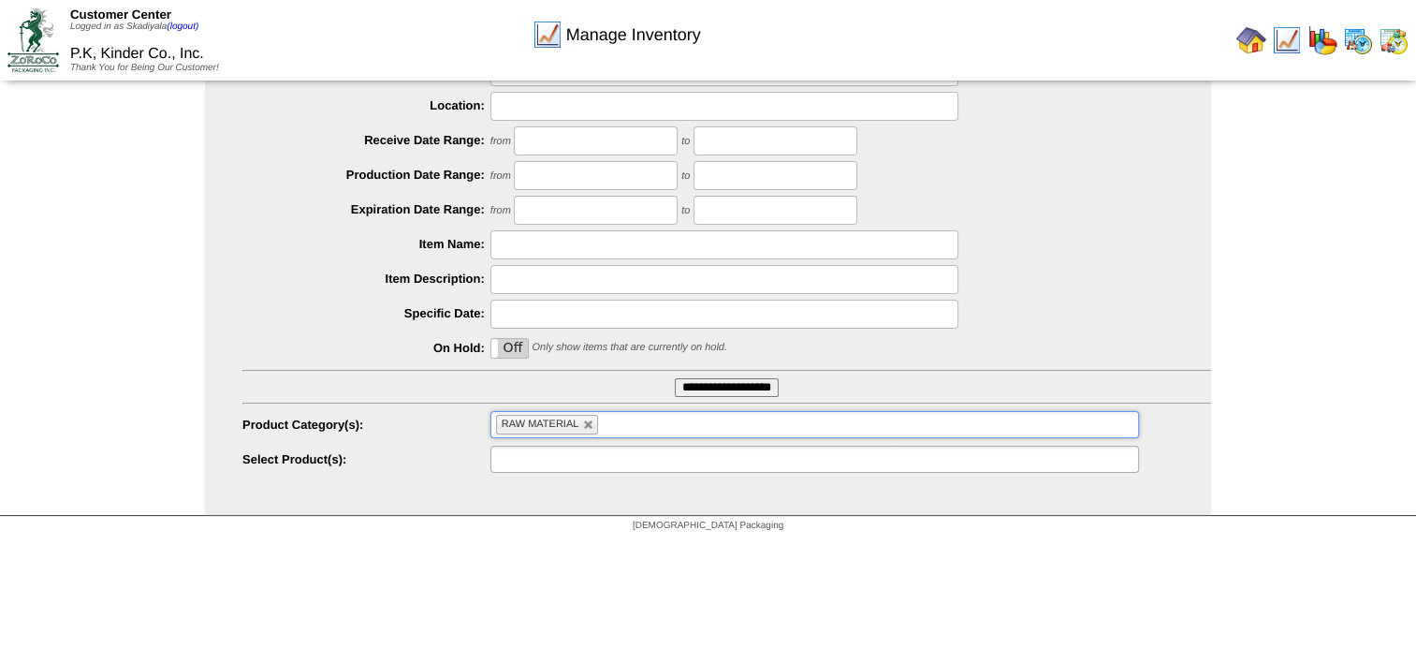
click at [712, 461] on ul at bounding box center [815, 459] width 649 height 27
click at [732, 453] on ul at bounding box center [815, 459] width 649 height 27
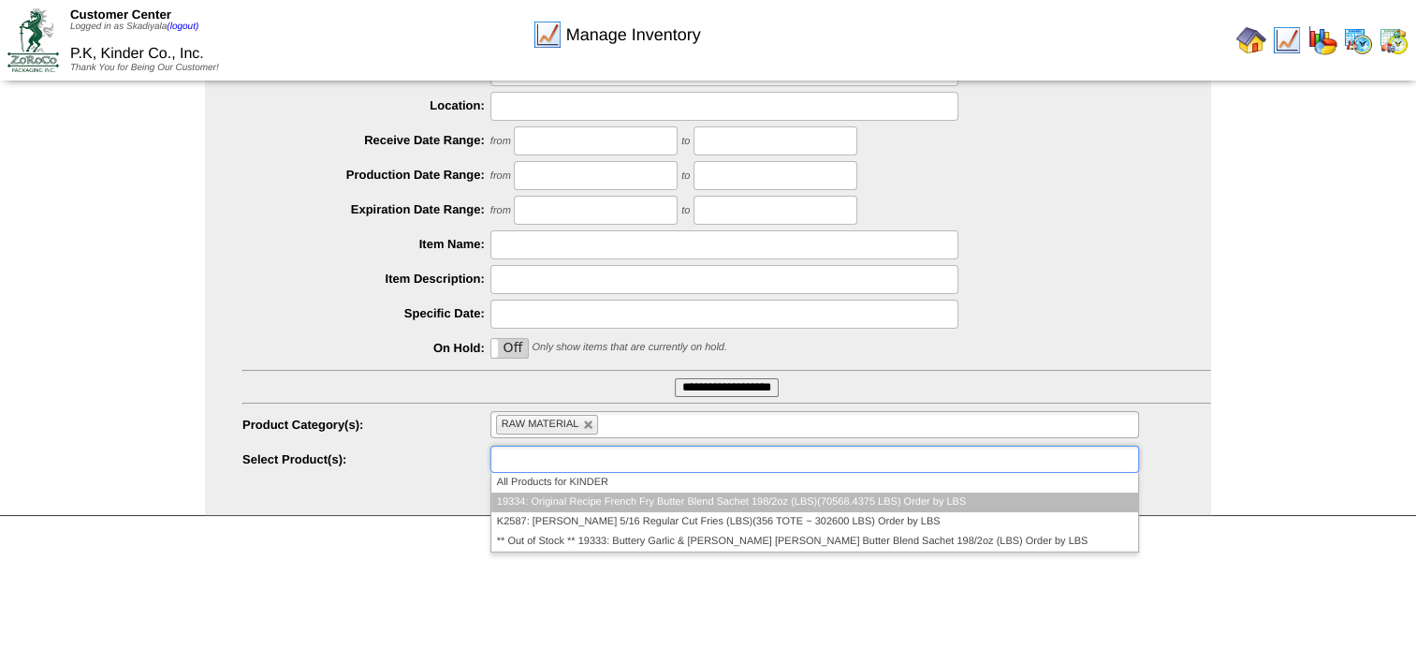
click at [795, 505] on li "19334: Original Recipe French Fry Butter Blend Sachet 198/2oz (LBS)(70568.4375 …" at bounding box center [814, 502] width 647 height 20
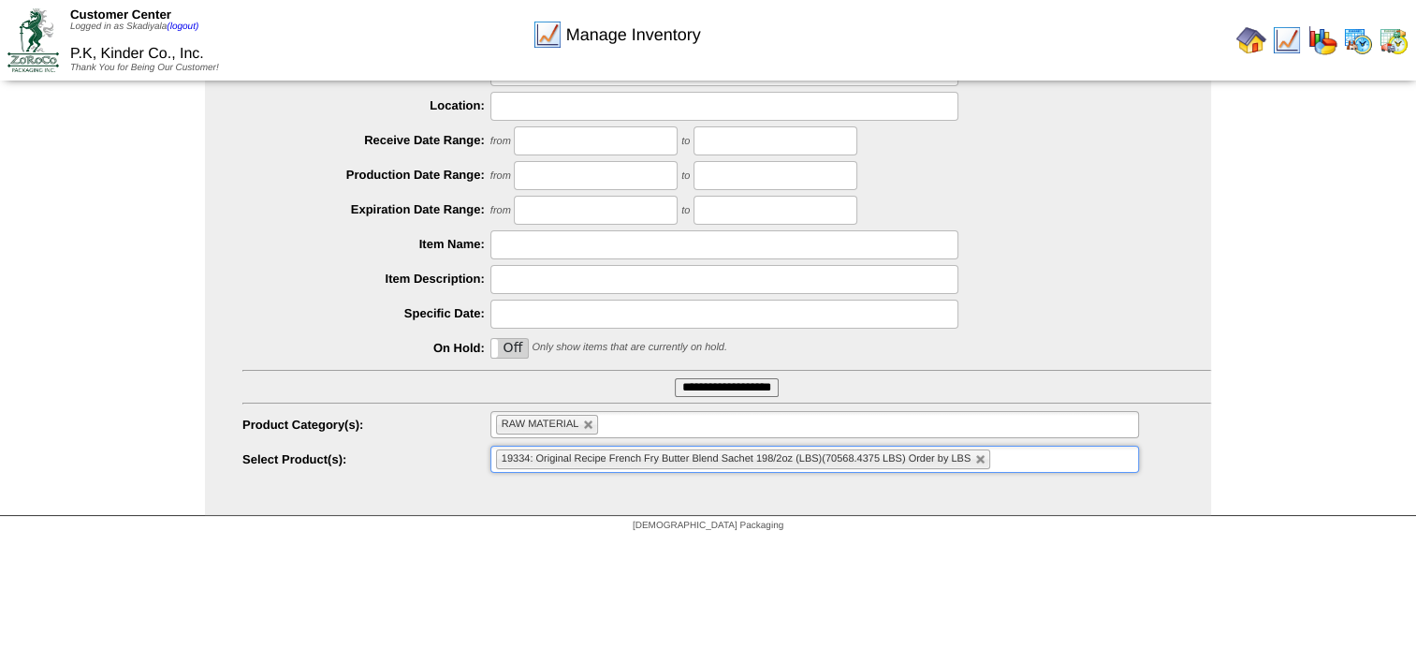
click at [741, 390] on input "**********" at bounding box center [727, 387] width 104 height 19
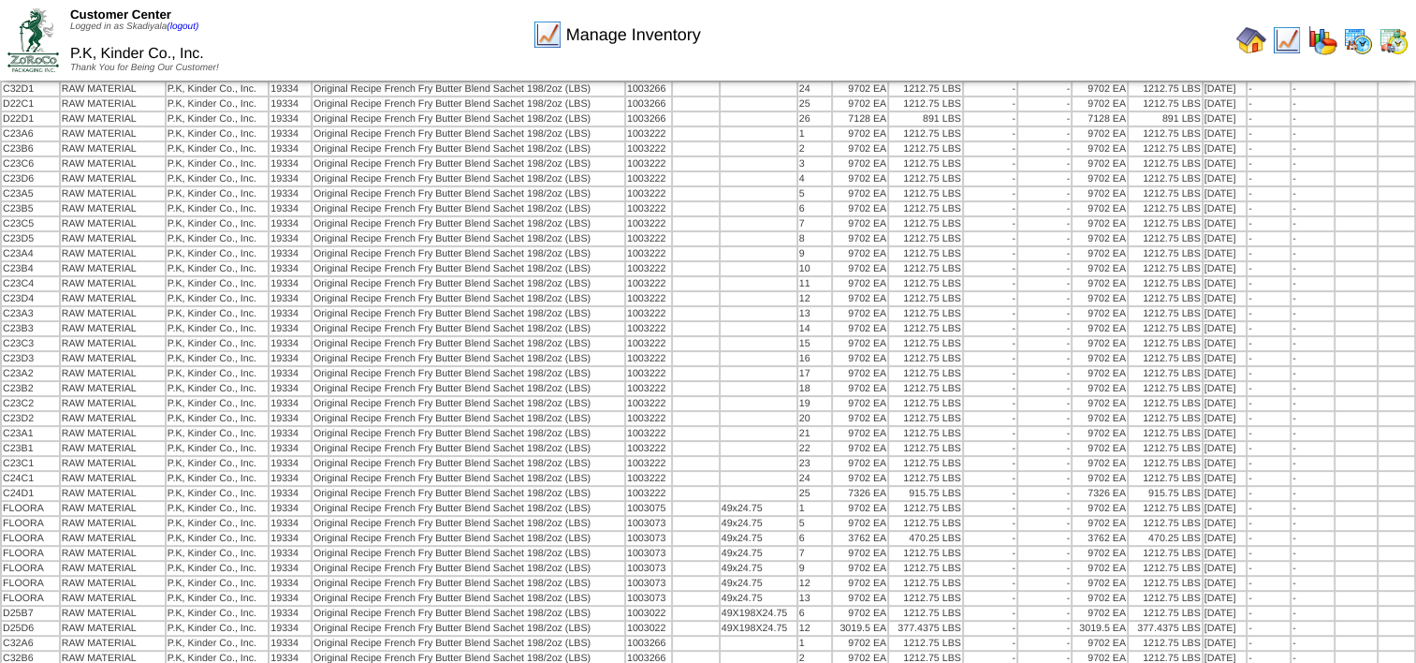
scroll to position [460, 0]
